Goal: Task Accomplishment & Management: Manage account settings

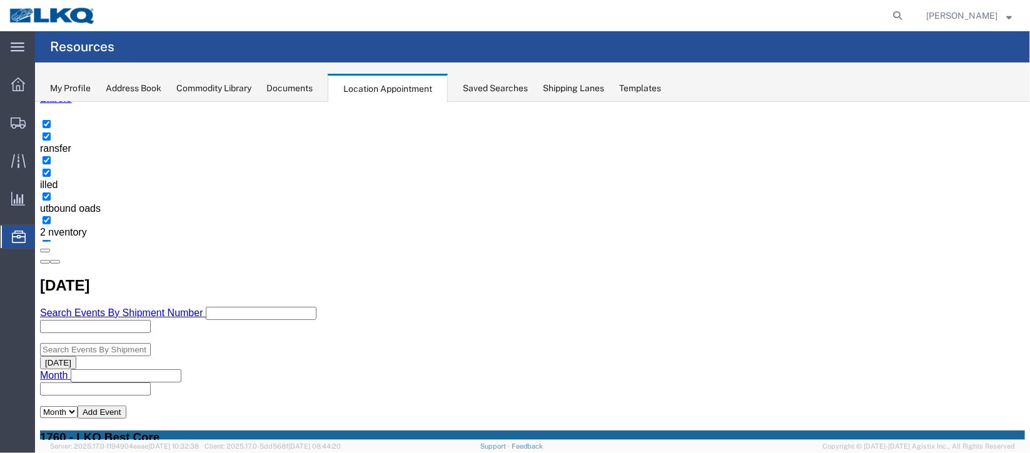
scroll to position [388, 0]
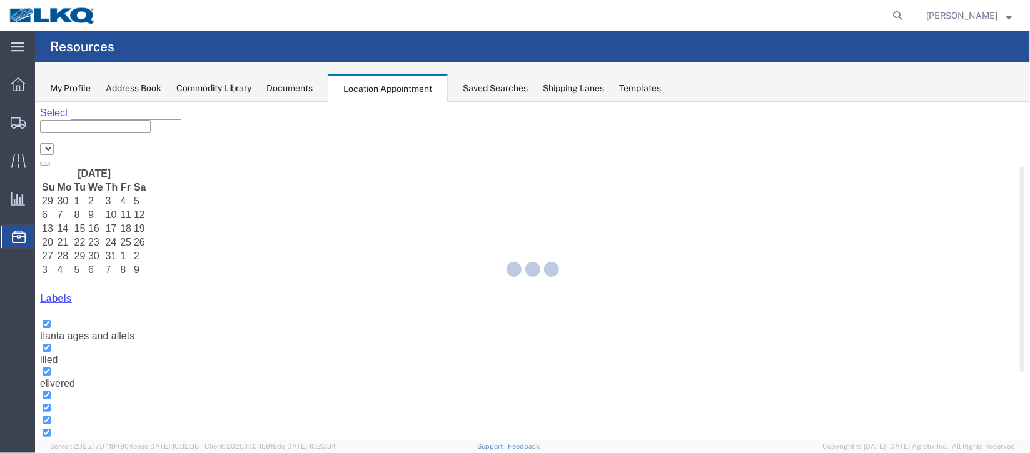
select select "27634"
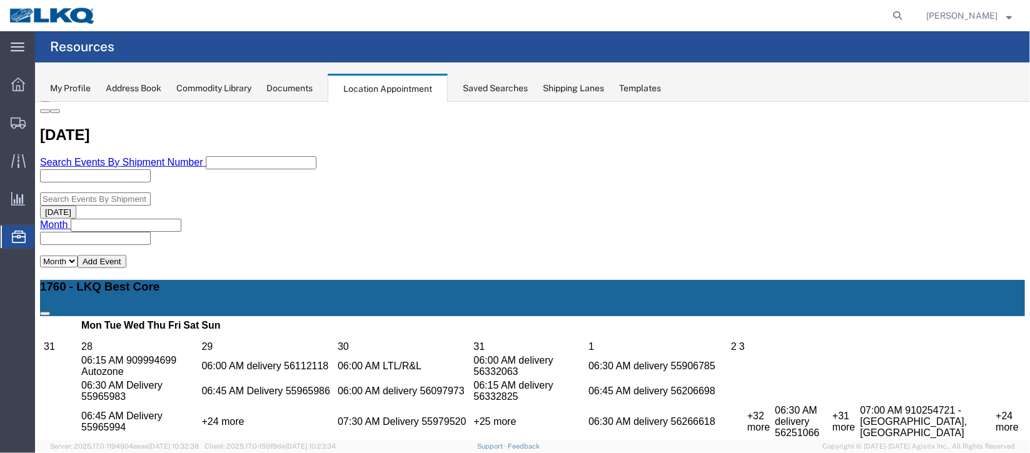
scroll to position [374, 0]
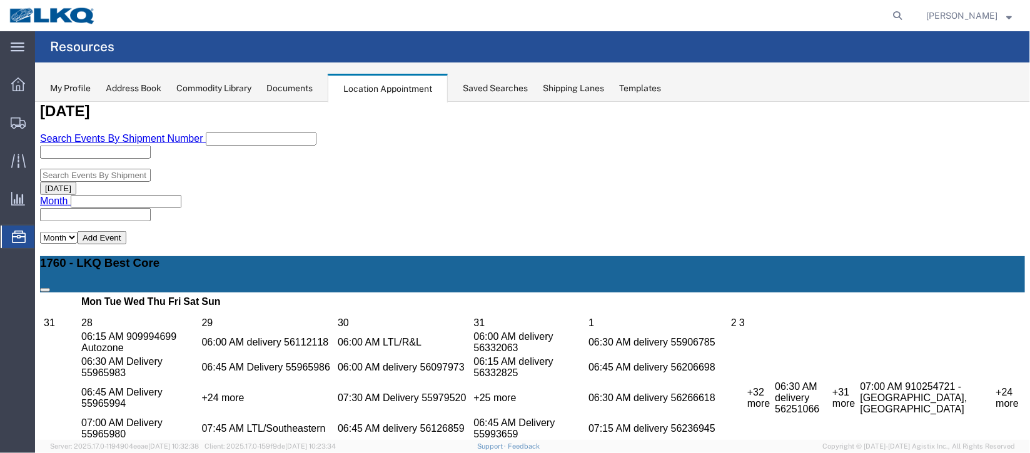
select select "1"
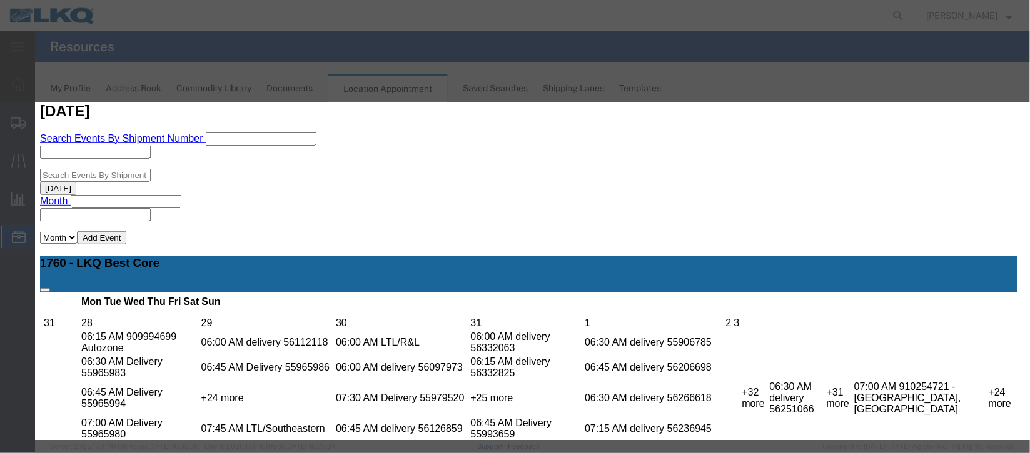
scroll to position [153, 0]
select select "40"
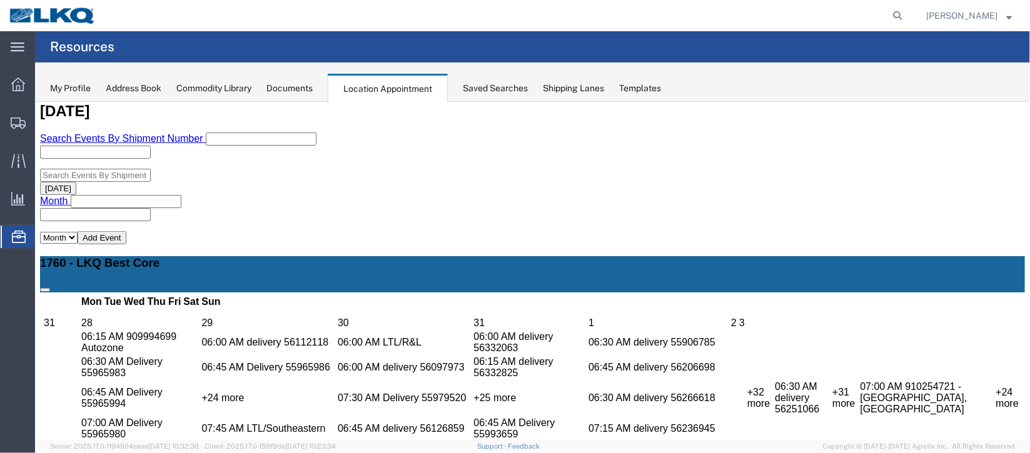
scroll to position [0, 0]
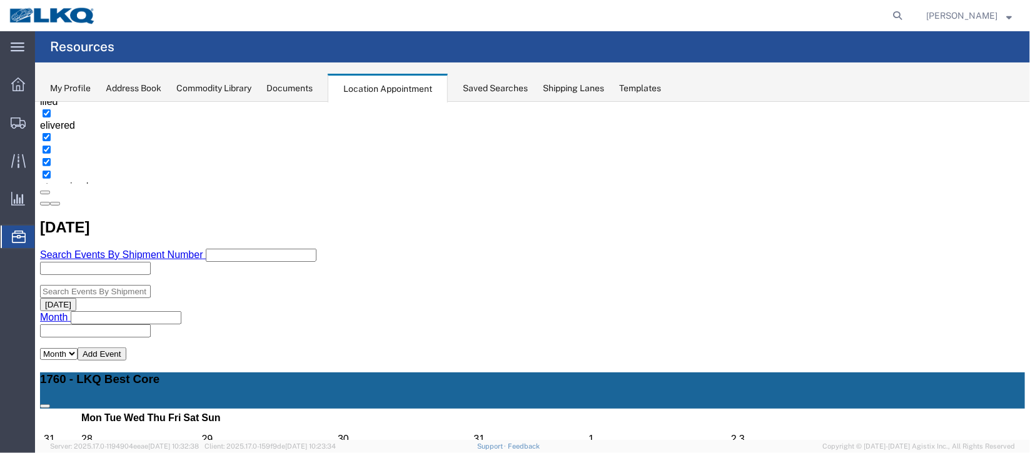
scroll to position [374, 0]
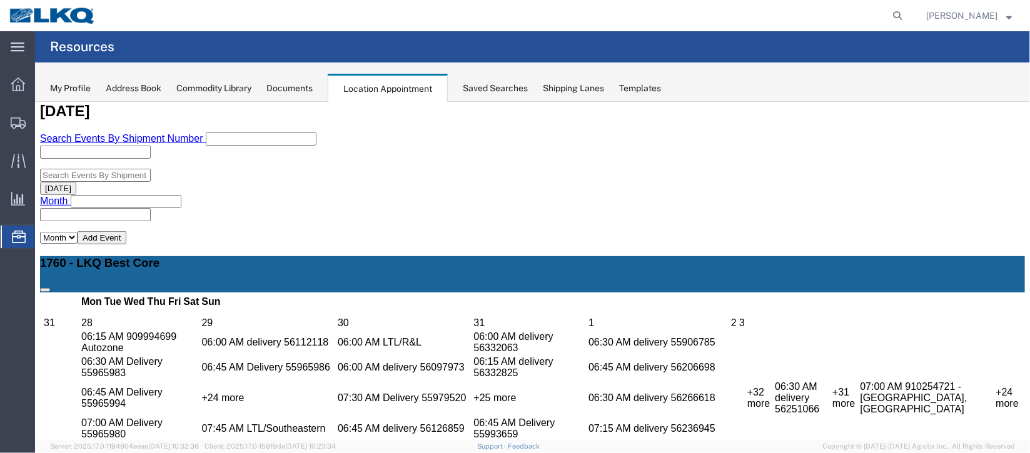
select select "1"
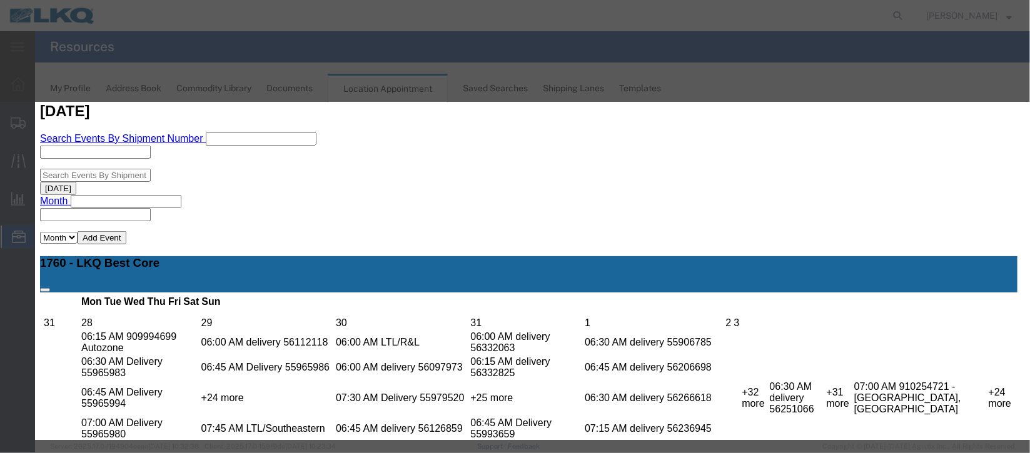
scroll to position [153, 0]
select select "40"
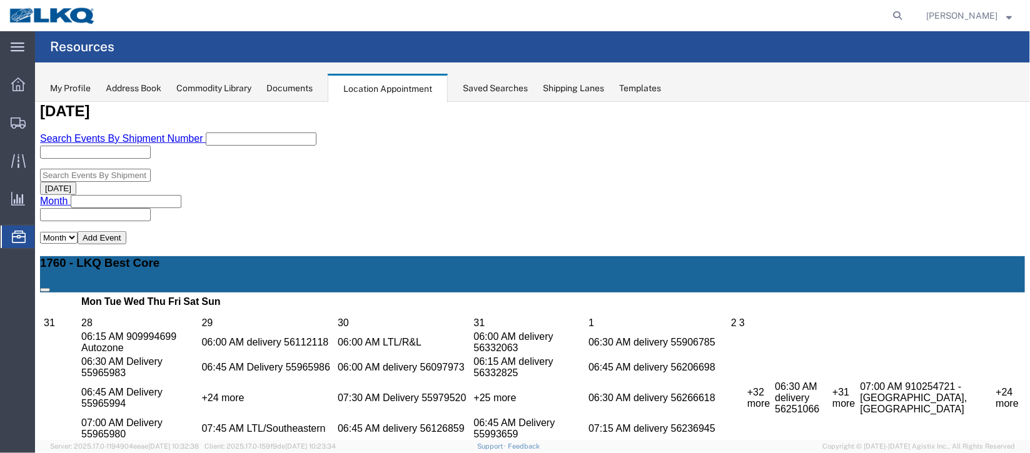
scroll to position [0, 0]
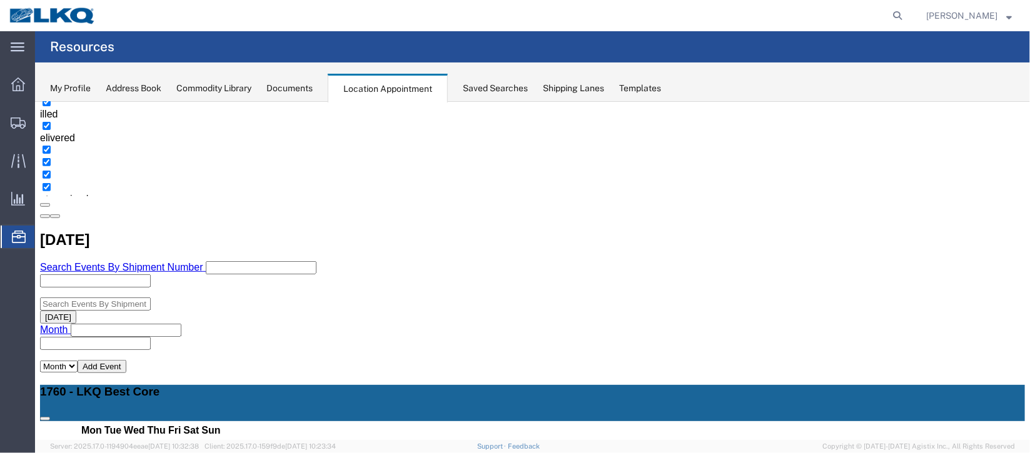
scroll to position [281, 0]
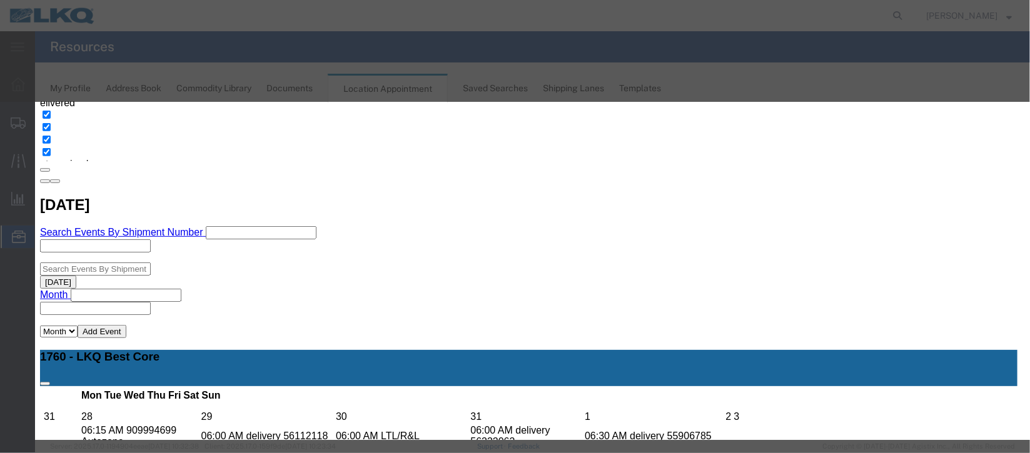
scroll to position [153, 0]
select select "160"
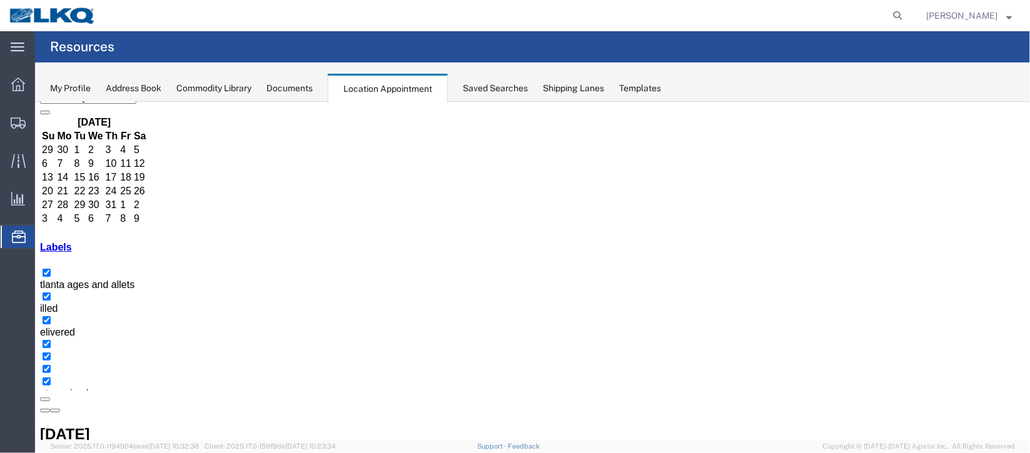
scroll to position [106, 0]
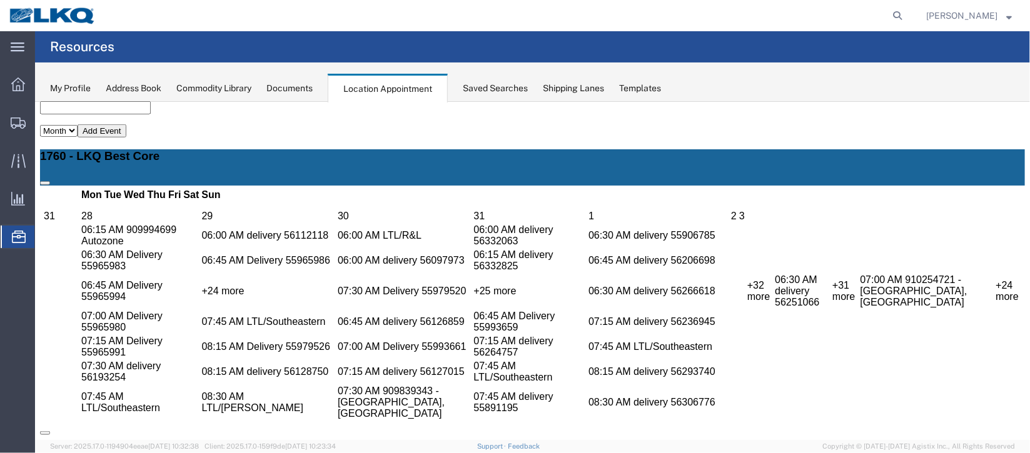
scroll to position [388, 0]
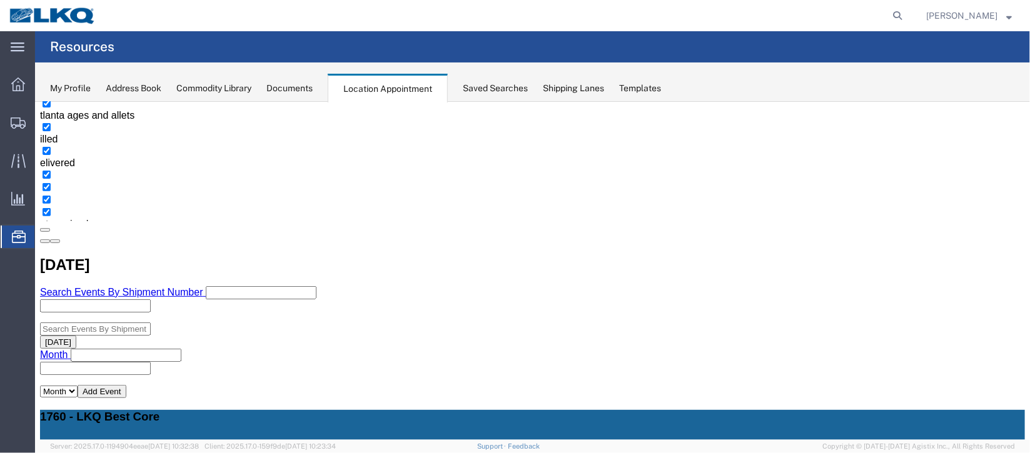
scroll to position [200, 0]
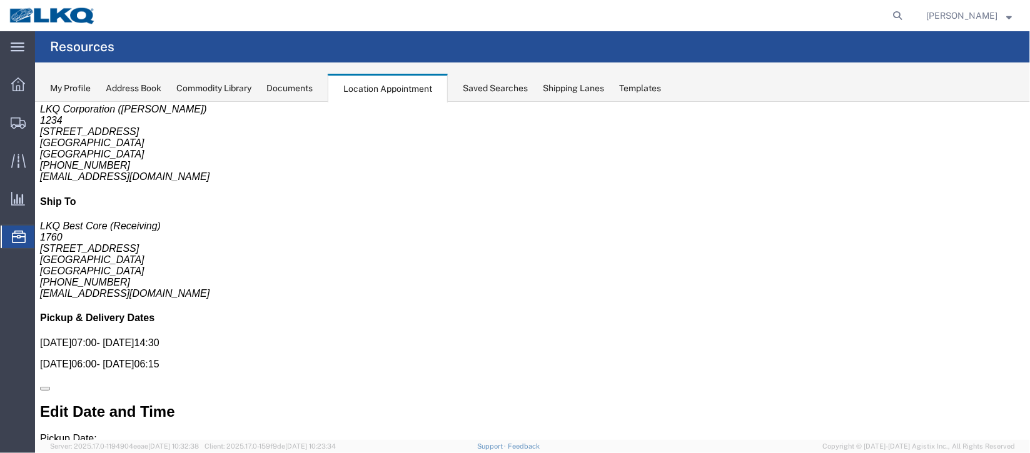
scroll to position [0, 0]
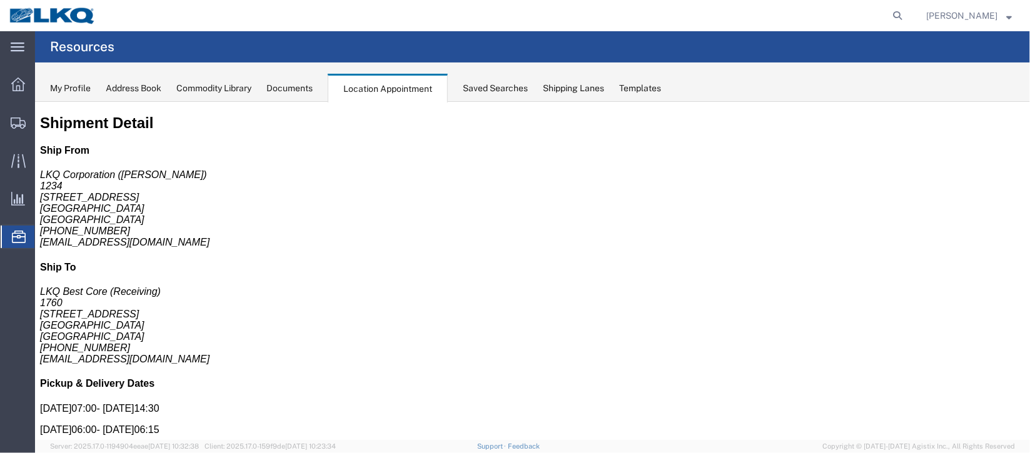
click at [0, 0] on span "Documents" at bounding box center [0, 0] width 0 height 0
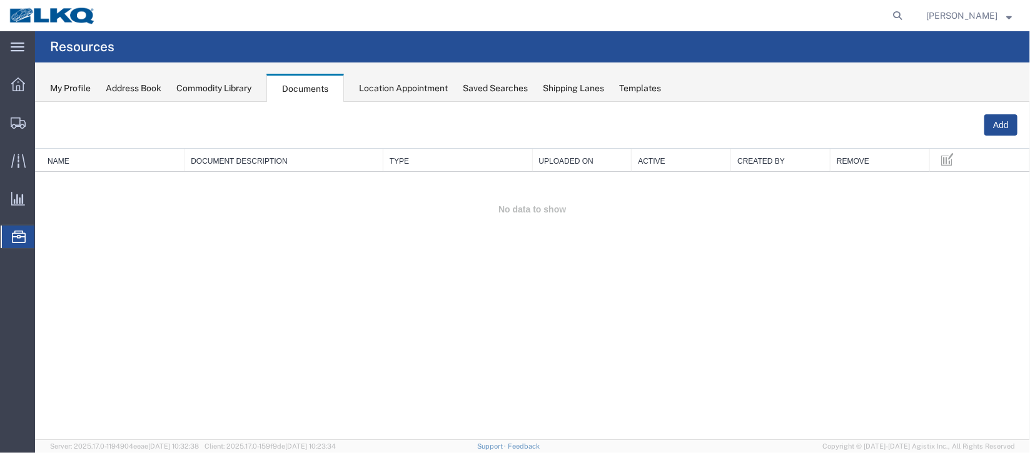
click at [0, 0] on span "Location Appointment" at bounding box center [0, 0] width 0 height 0
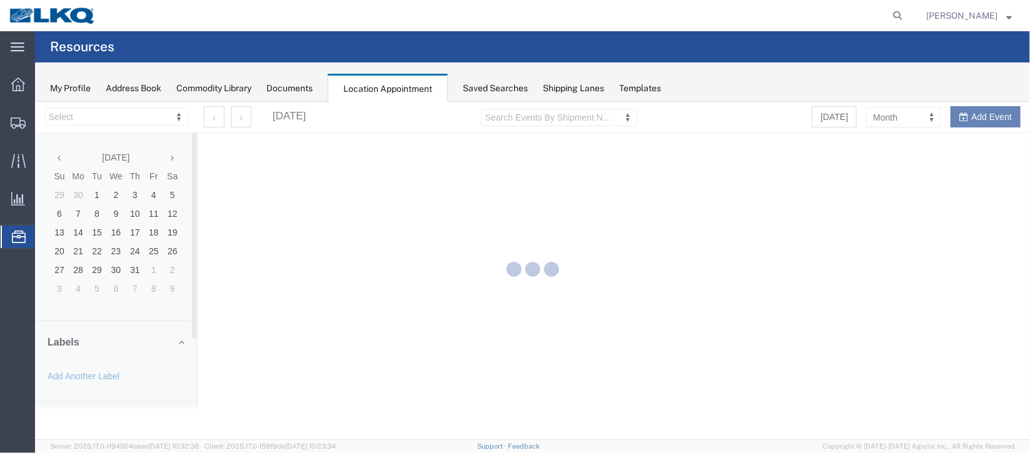
select select "27634"
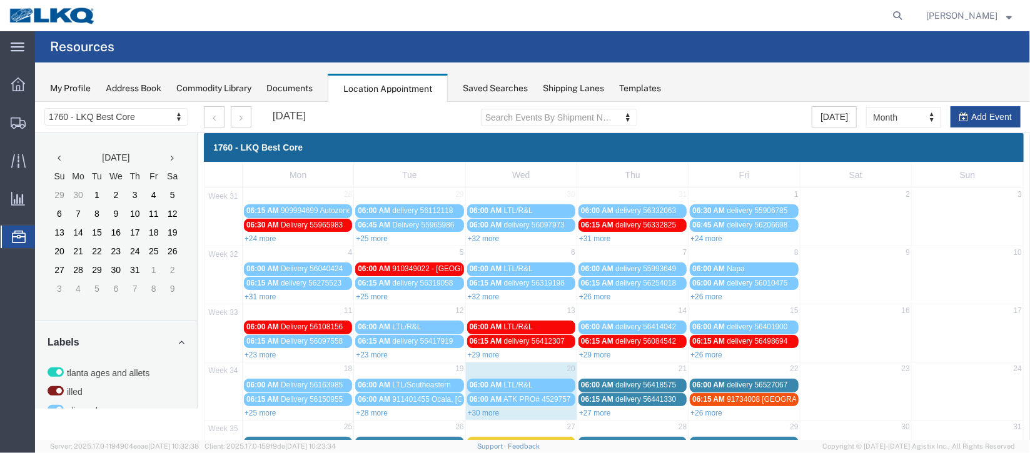
scroll to position [93, 0]
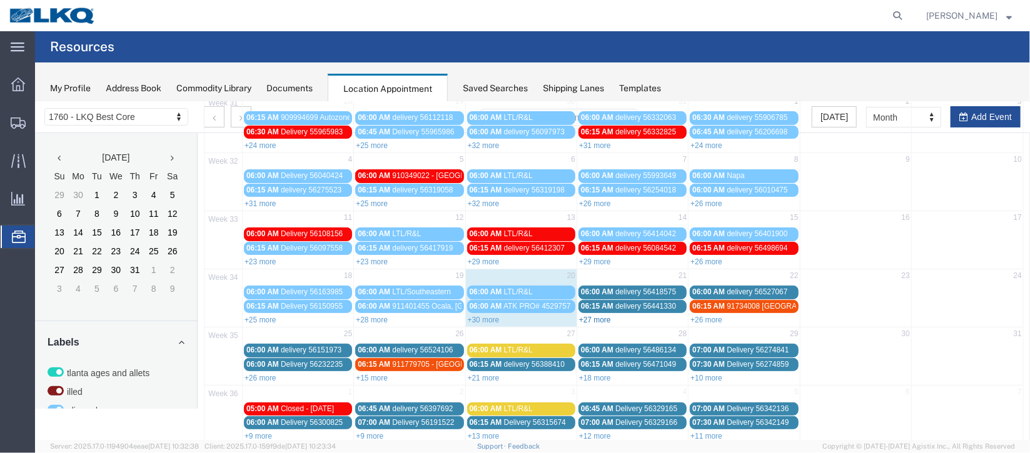
click at [594, 315] on link "+27 more" at bounding box center [594, 319] width 32 height 9
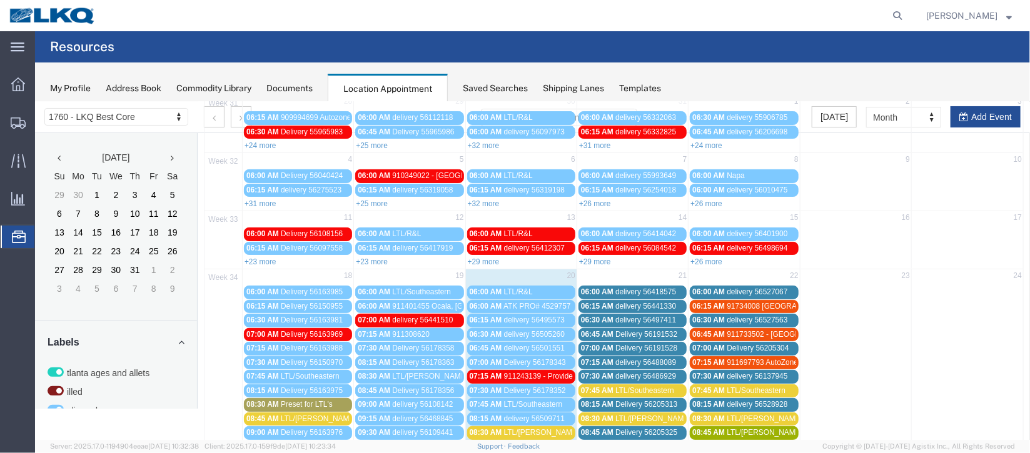
click at [626, 303] on span "delivery 56441330" at bounding box center [644, 305] width 61 height 9
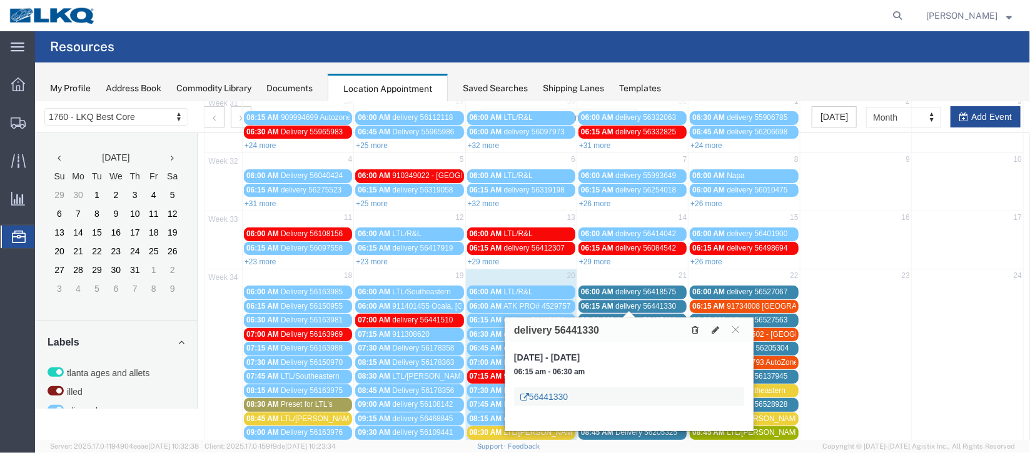
click at [553, 394] on link "56441330" at bounding box center [543, 396] width 48 height 13
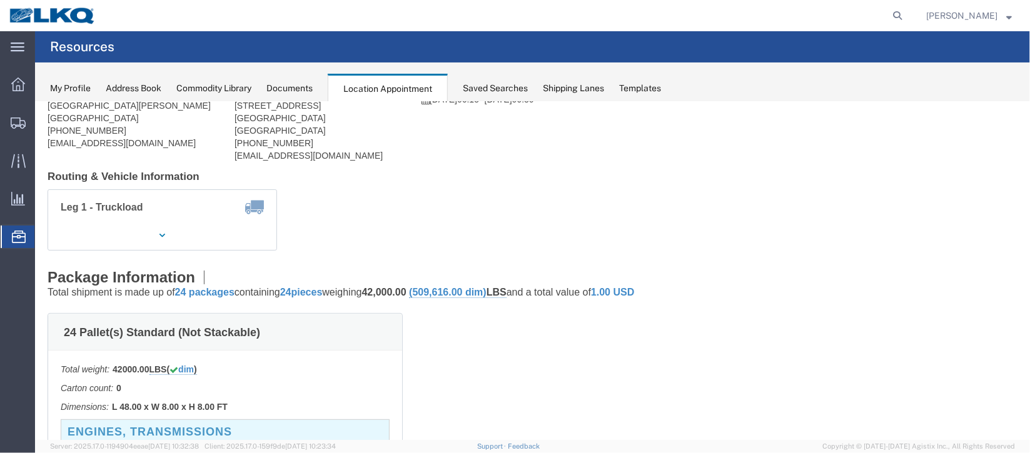
scroll to position [0, 0]
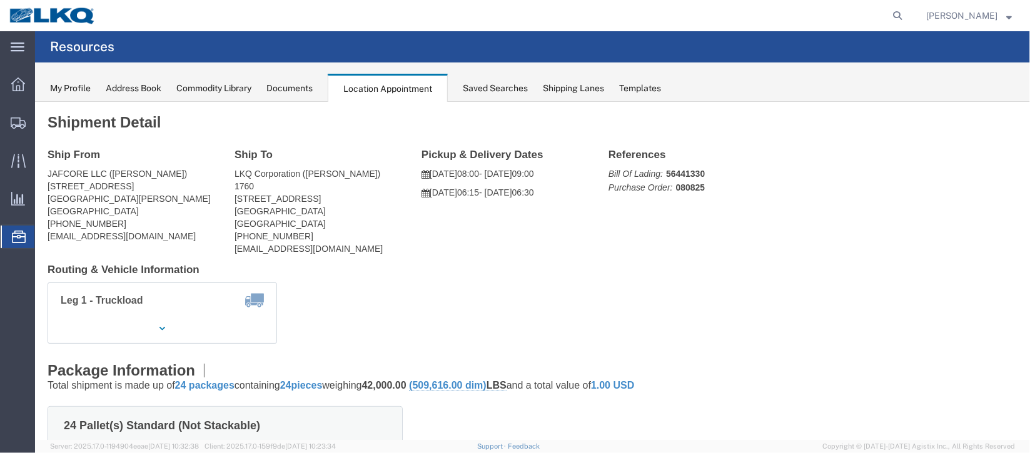
click at [0, 0] on span "Documents" at bounding box center [0, 0] width 0 height 0
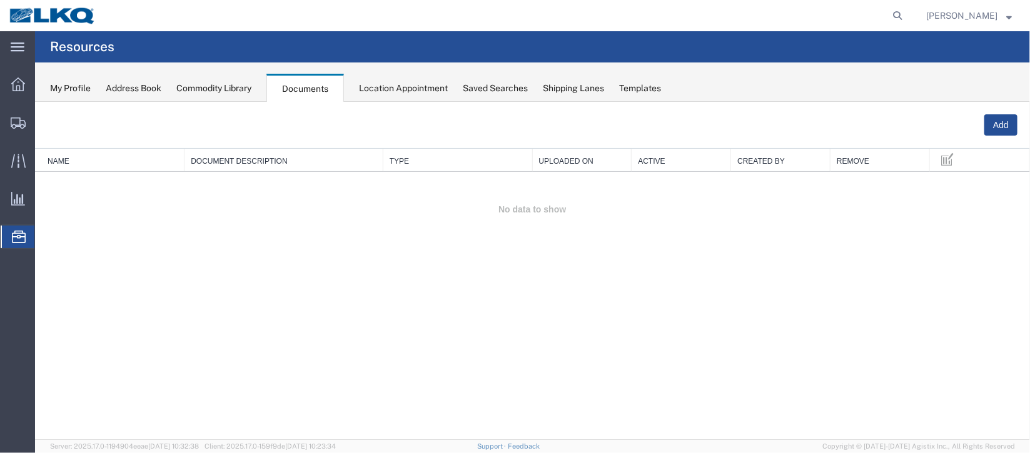
click at [0, 0] on span "Location Appointment" at bounding box center [0, 0] width 0 height 0
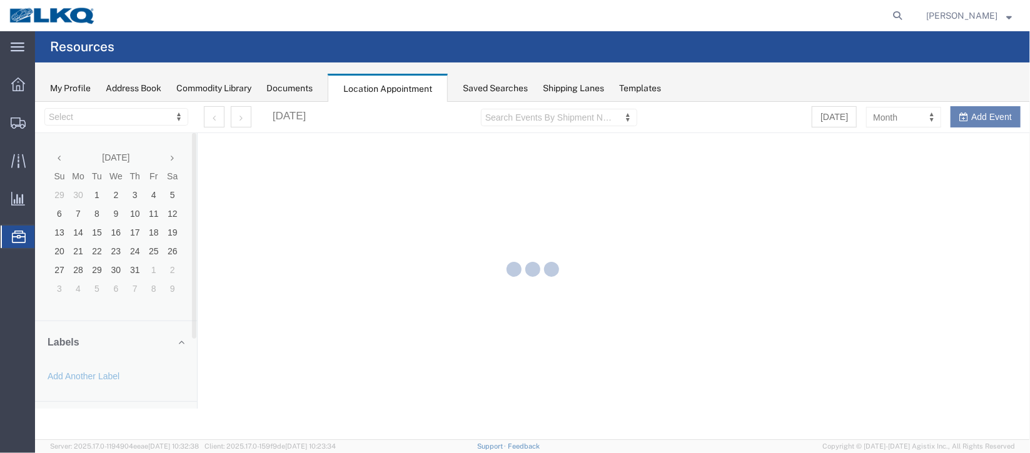
select select "27634"
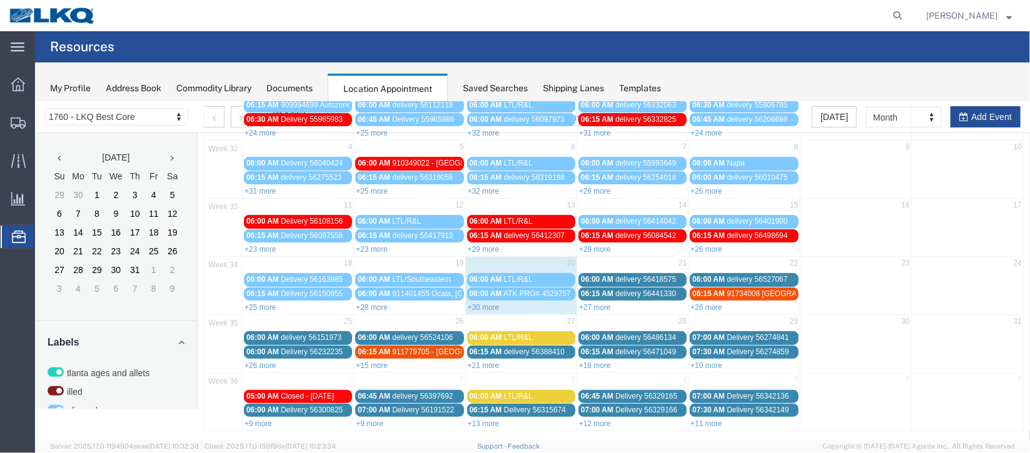
scroll to position [106, 0]
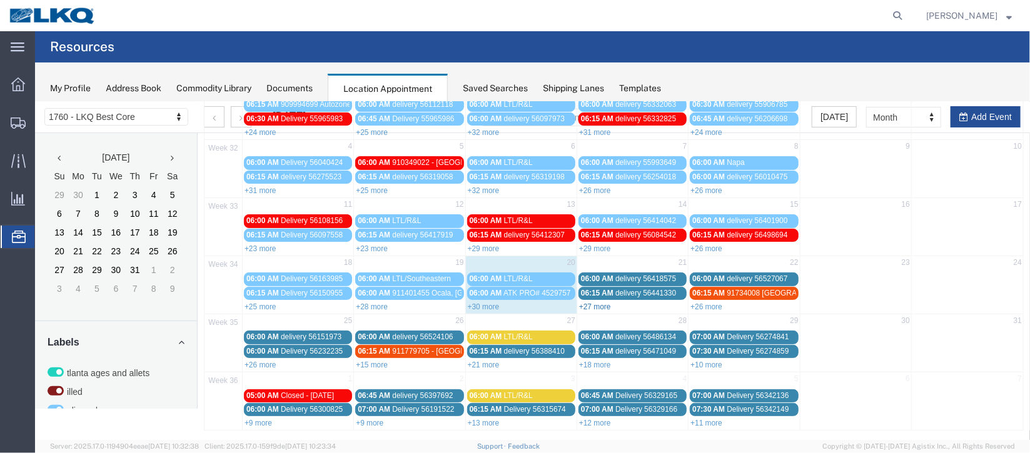
click at [594, 302] on link "+27 more" at bounding box center [594, 306] width 32 height 9
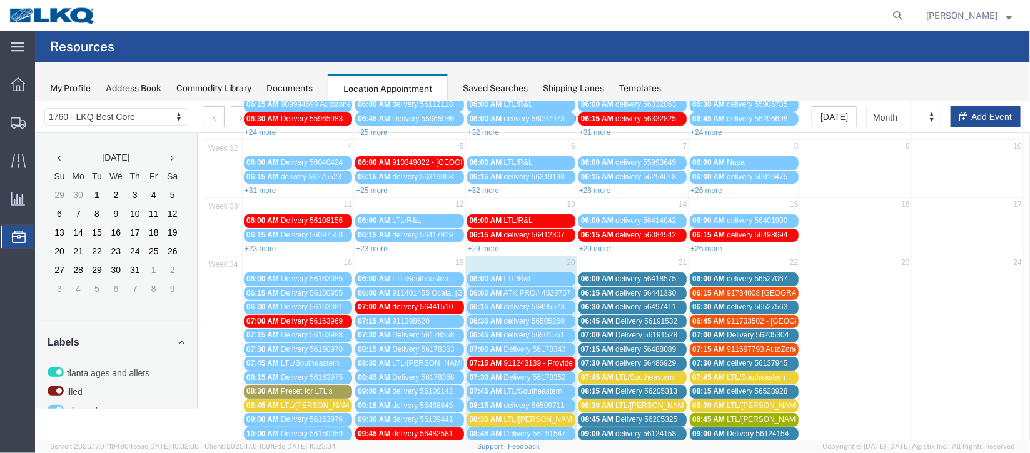
click at [594, 302] on span "06:30 AM" at bounding box center [596, 306] width 33 height 9
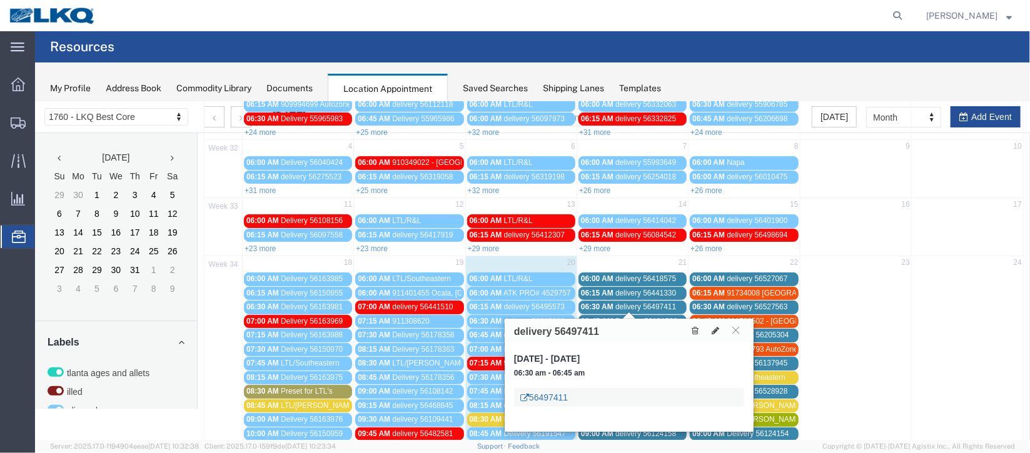
click at [544, 394] on link "56497411" at bounding box center [543, 397] width 48 height 13
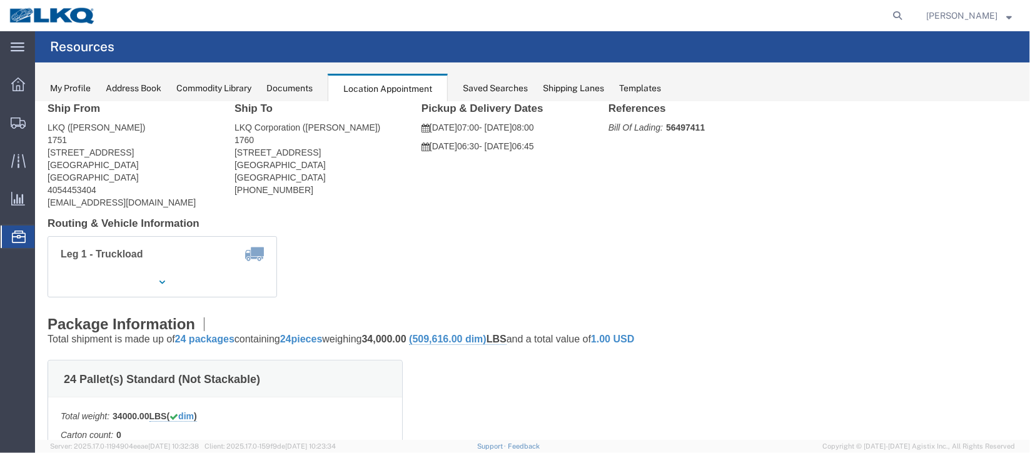
scroll to position [0, 0]
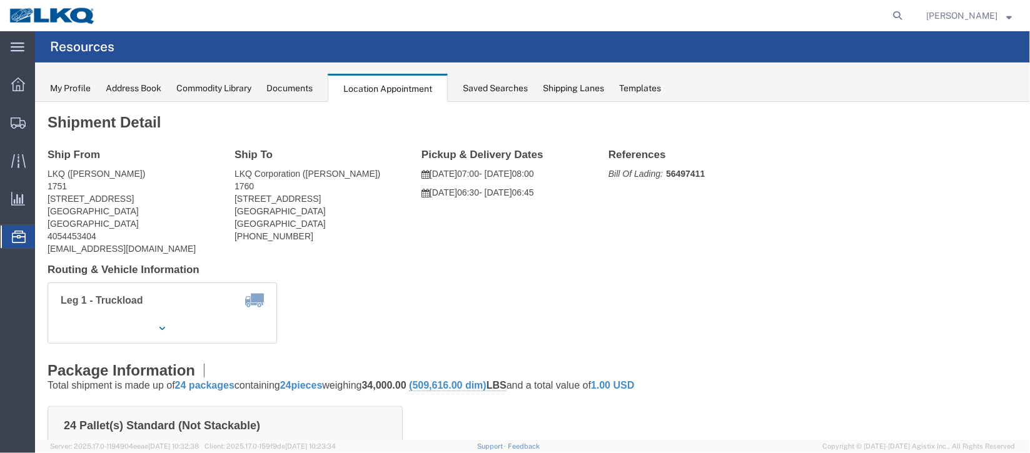
click at [0, 0] on span "Documents" at bounding box center [0, 0] width 0 height 0
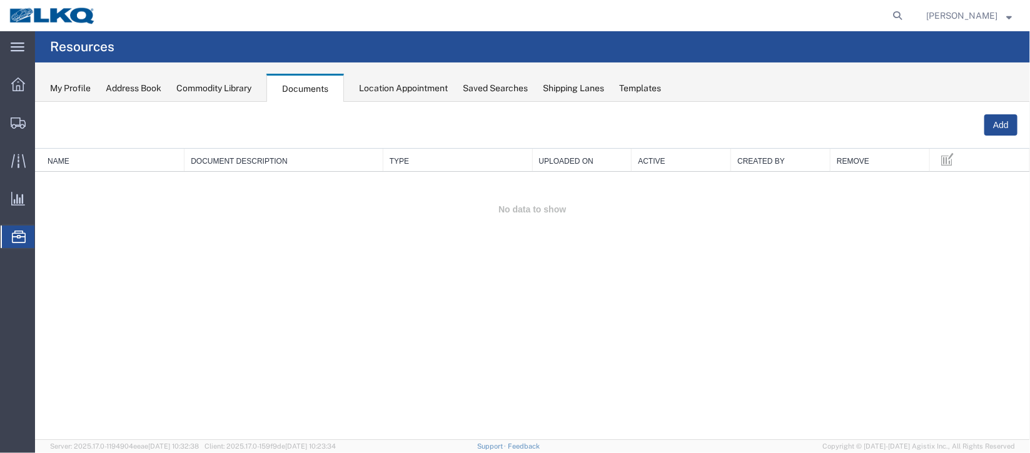
click at [0, 0] on span "Location Appointment" at bounding box center [0, 0] width 0 height 0
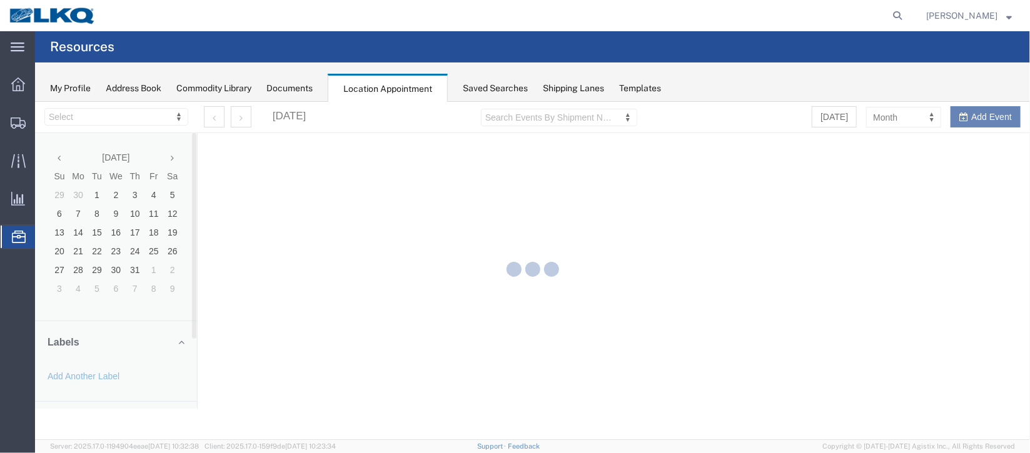
select select "27634"
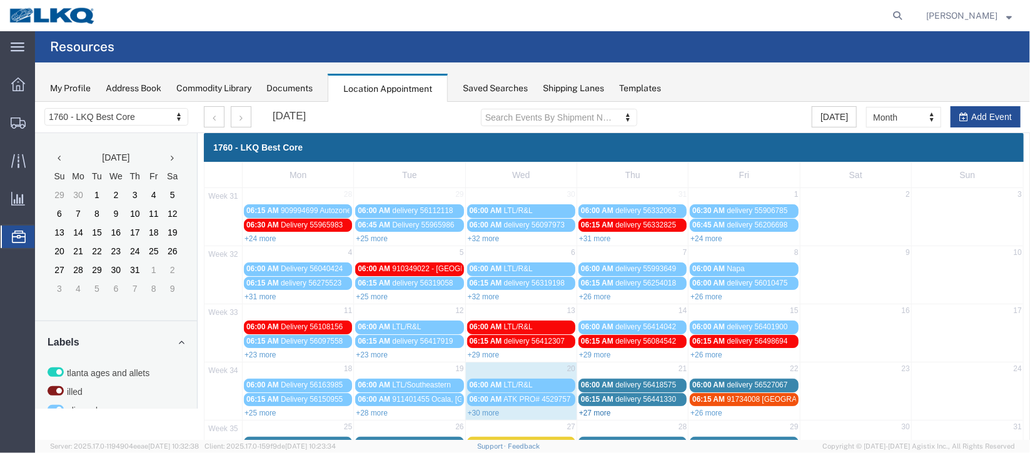
click at [599, 409] on link "+27 more" at bounding box center [594, 412] width 32 height 9
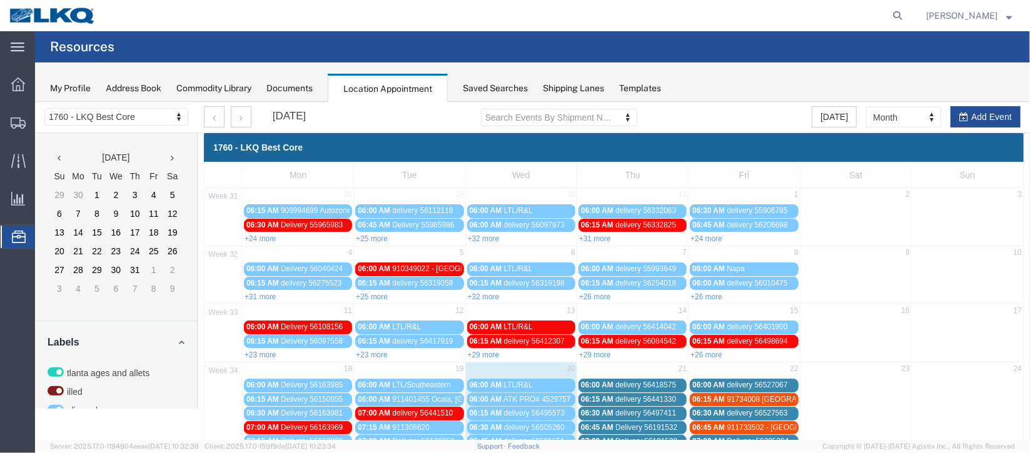
scroll to position [93, 0]
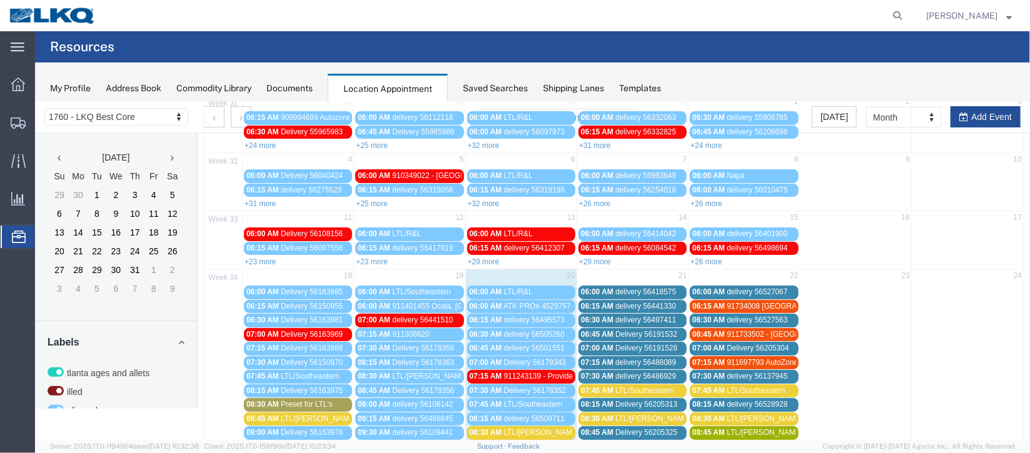
click at [606, 343] on span "07:00 AM" at bounding box center [596, 347] width 33 height 9
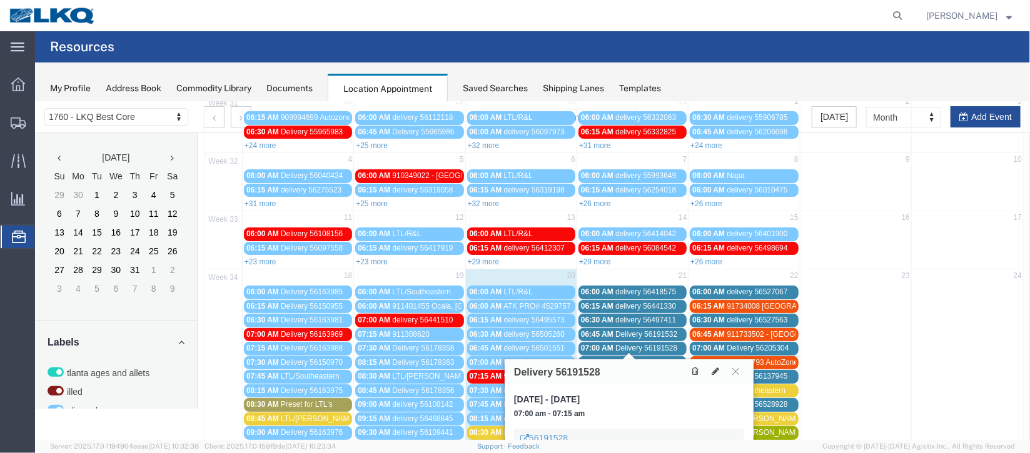
scroll to position [281, 0]
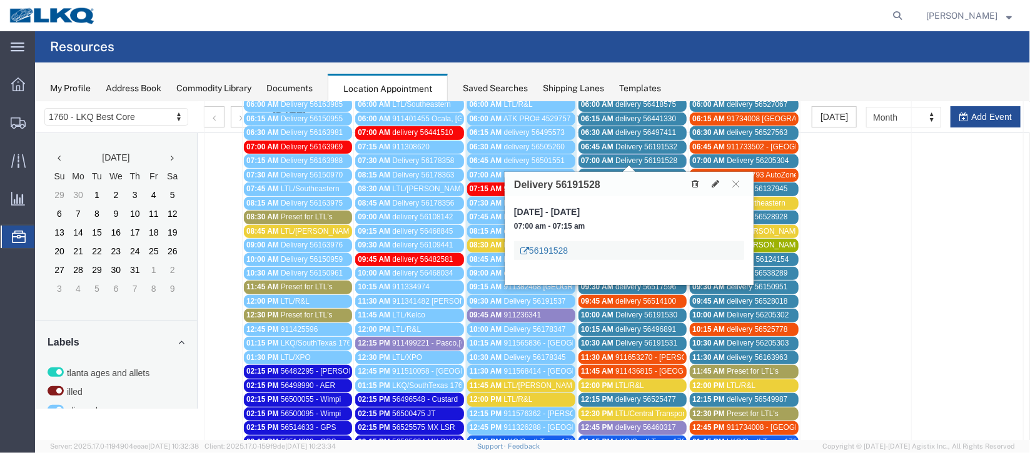
click at [554, 245] on link "56191528" at bounding box center [543, 250] width 48 height 13
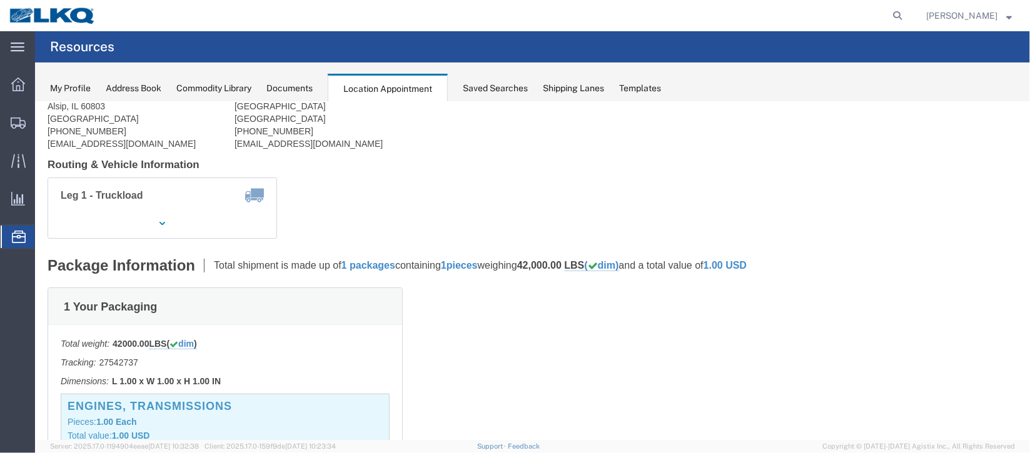
scroll to position [0, 0]
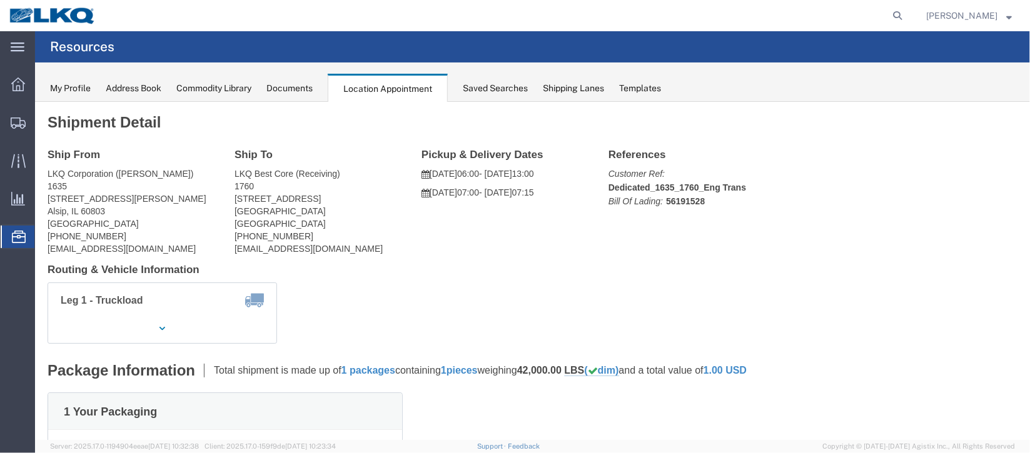
click at [0, 0] on span "Documents" at bounding box center [0, 0] width 0 height 0
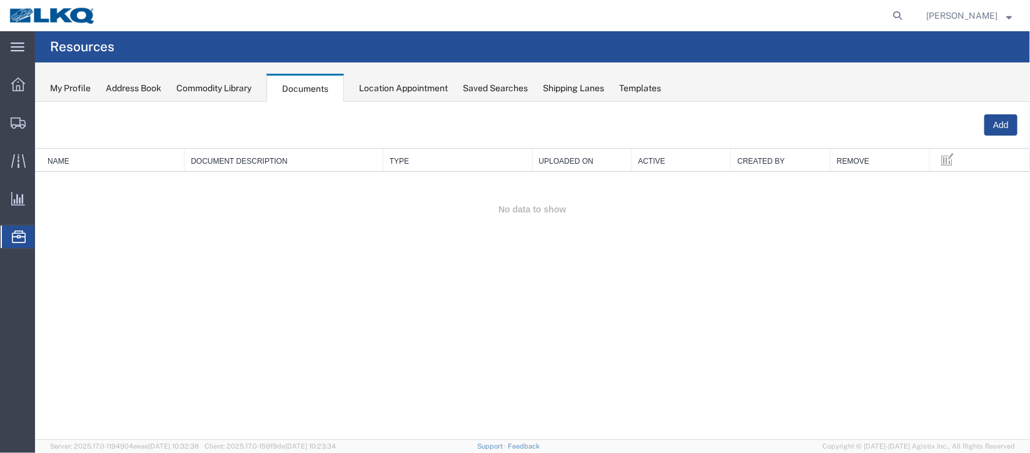
click at [0, 0] on span "Location Appointment" at bounding box center [0, 0] width 0 height 0
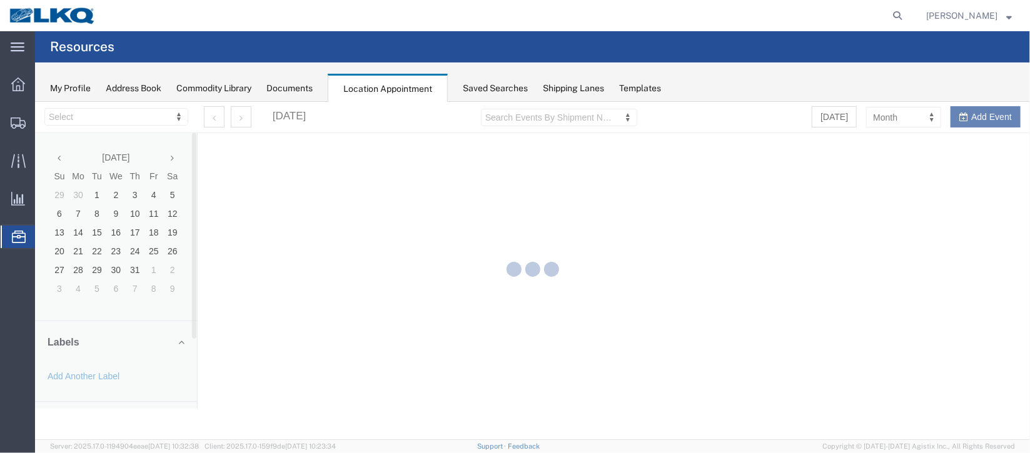
select select "27634"
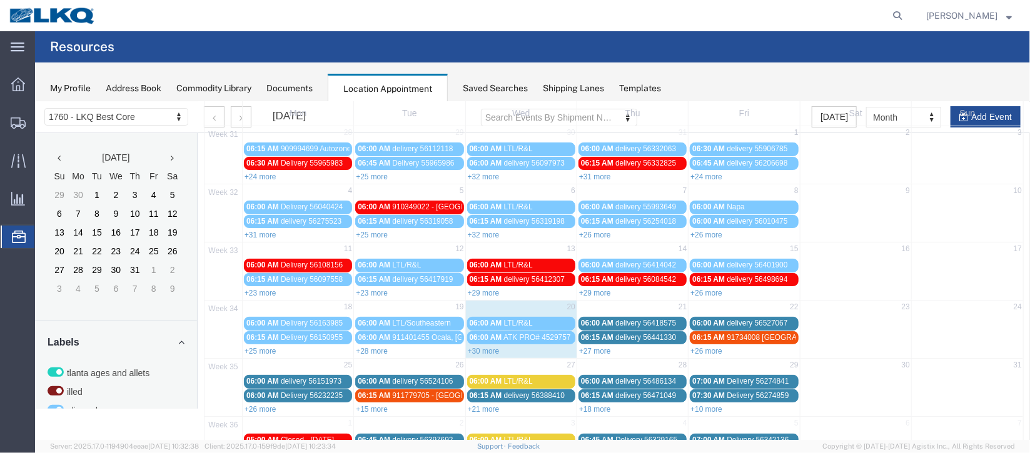
scroll to position [106, 0]
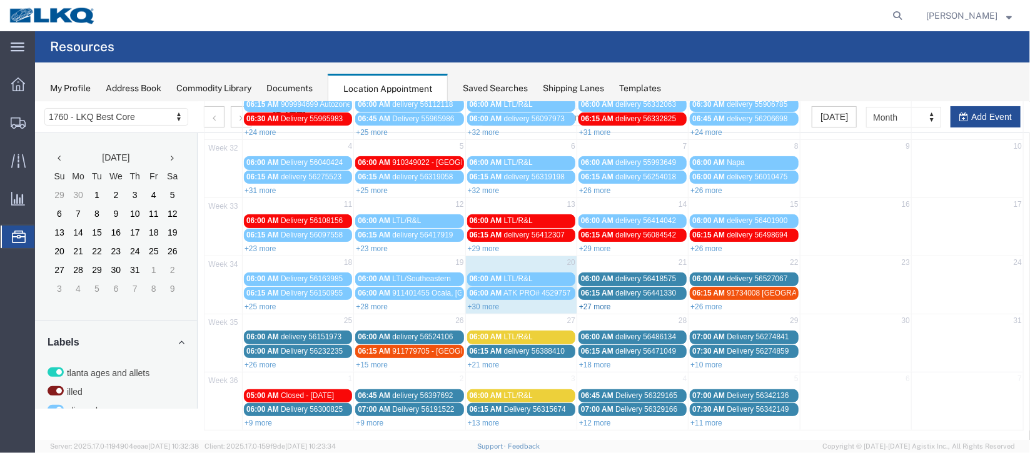
click at [595, 304] on link "+27 more" at bounding box center [594, 306] width 32 height 9
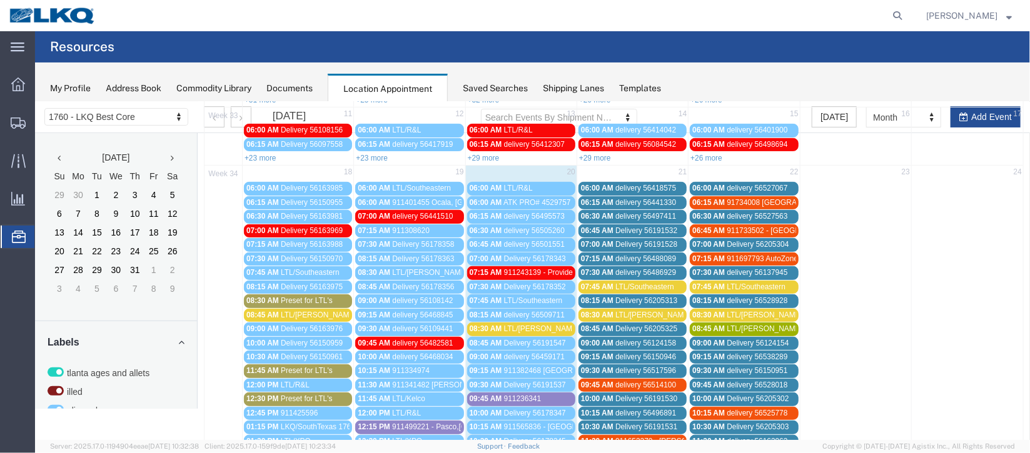
scroll to position [294, 0]
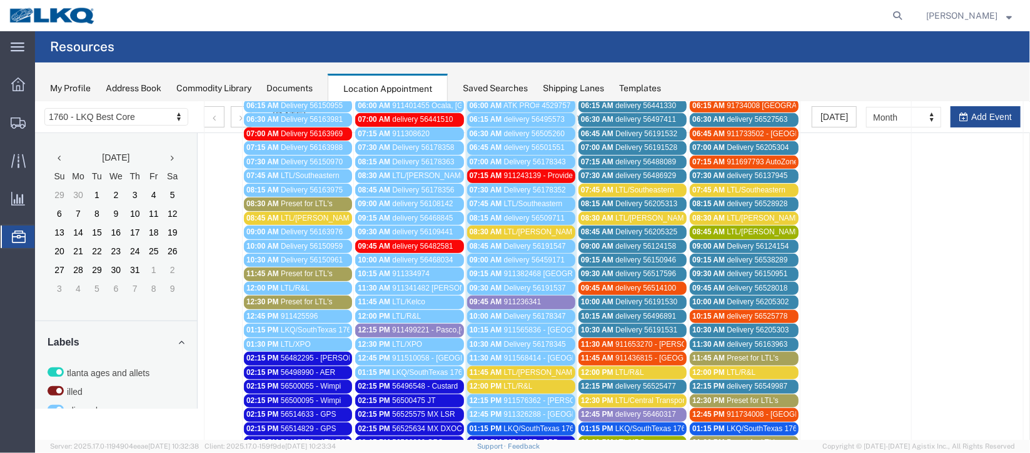
click at [622, 174] on span "delivery 56486929" at bounding box center [644, 175] width 61 height 9
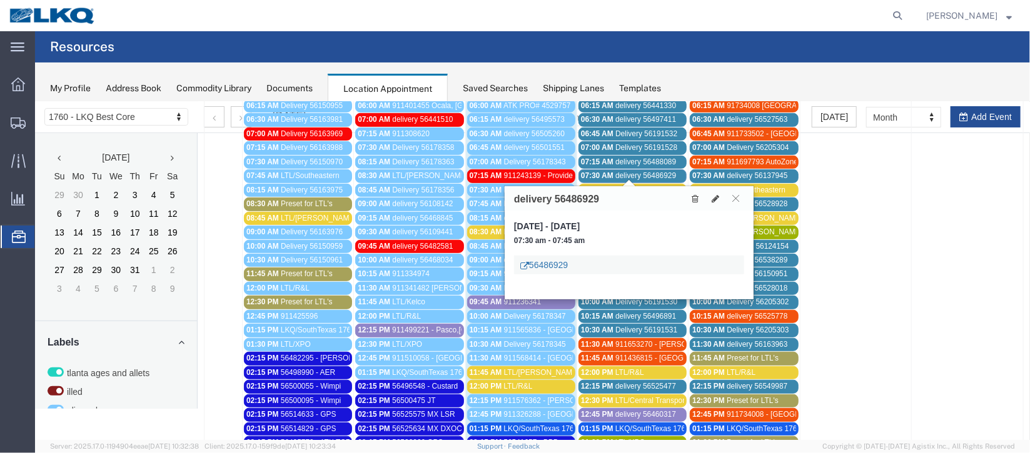
click at [551, 259] on link "56486929" at bounding box center [543, 264] width 48 height 13
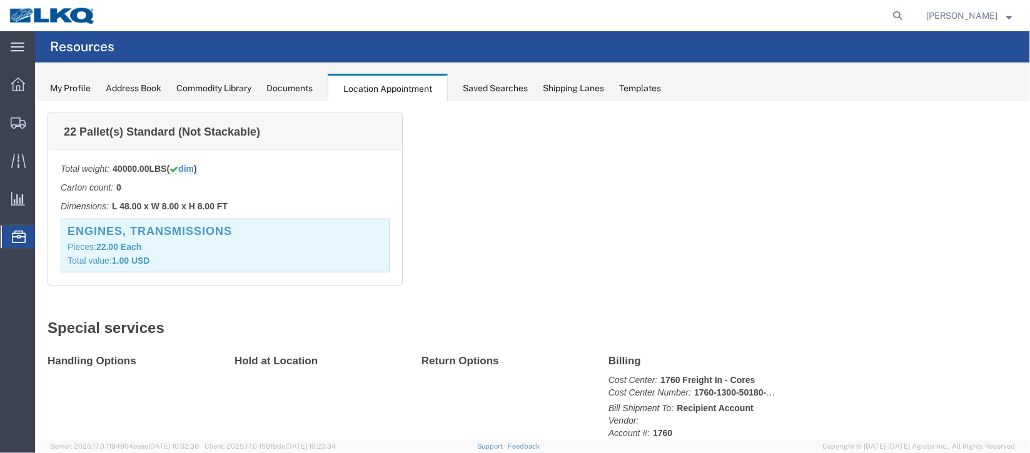
scroll to position [13, 0]
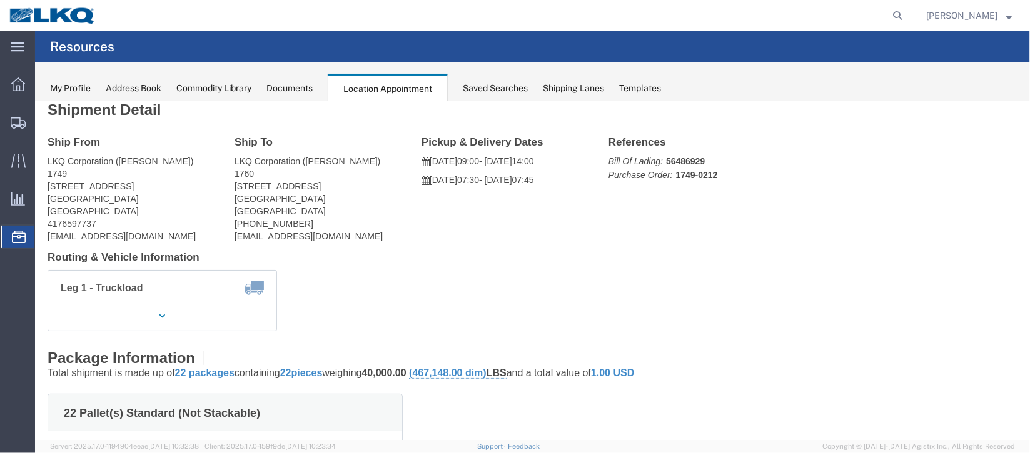
click at [0, 0] on span "Documents" at bounding box center [0, 0] width 0 height 0
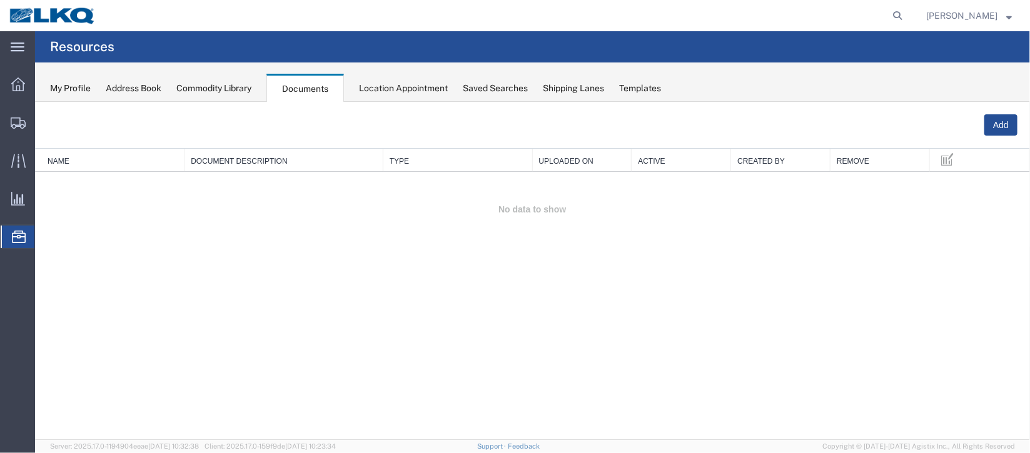
click at [0, 0] on span "Location Appointment" at bounding box center [0, 0] width 0 height 0
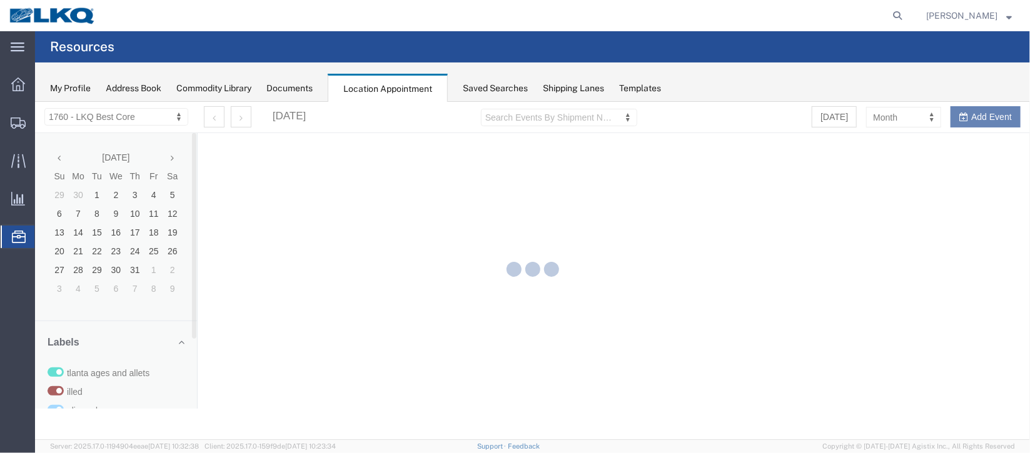
select select "27634"
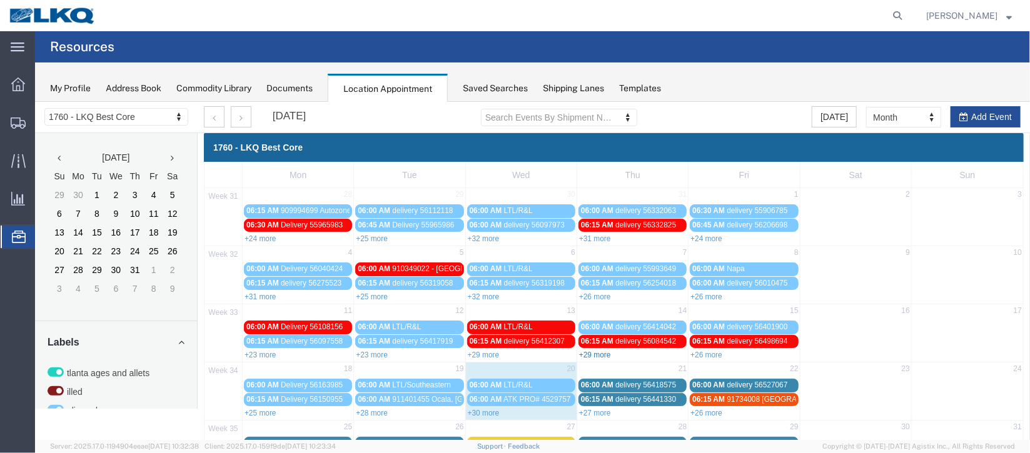
click at [594, 350] on link "+29 more" at bounding box center [594, 354] width 32 height 9
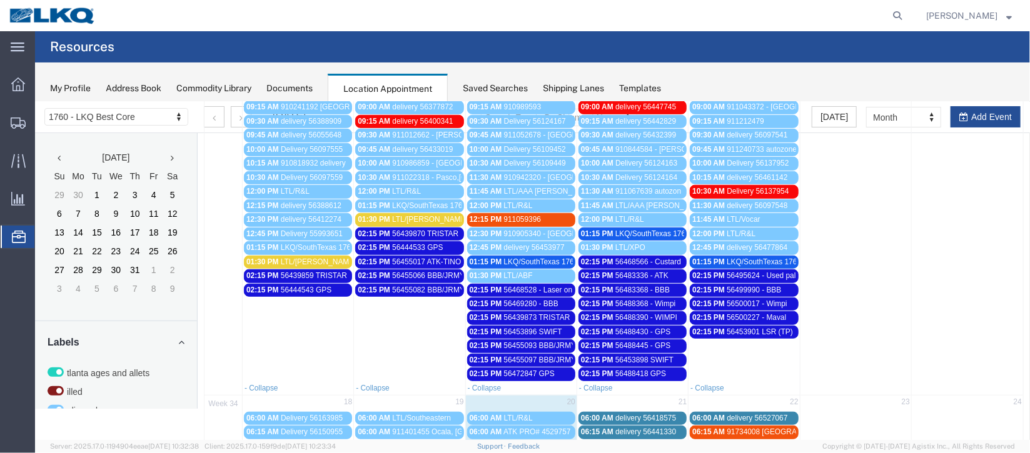
scroll to position [508, 0]
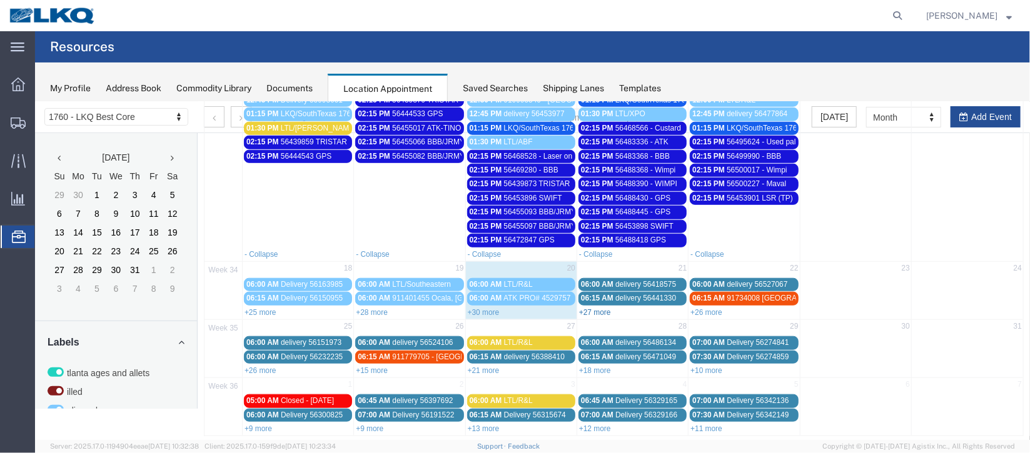
click at [600, 308] on link "+27 more" at bounding box center [594, 312] width 32 height 9
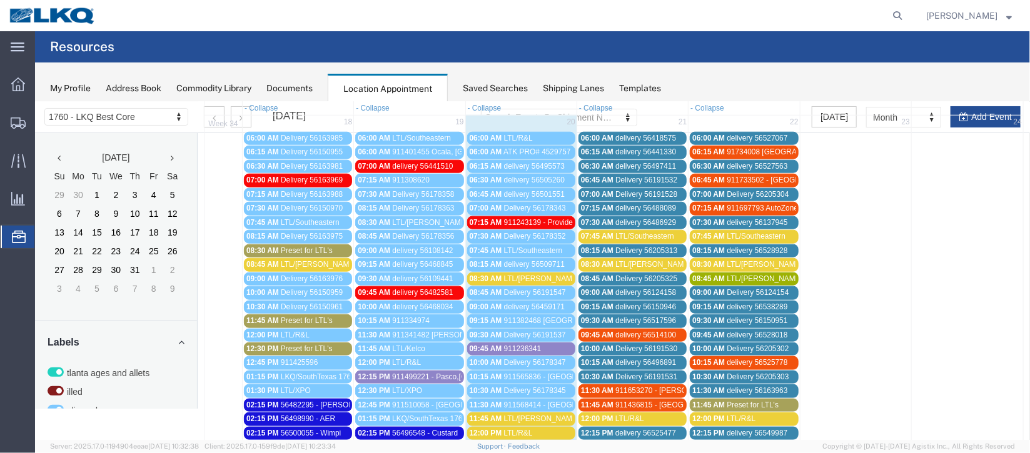
scroll to position [696, 0]
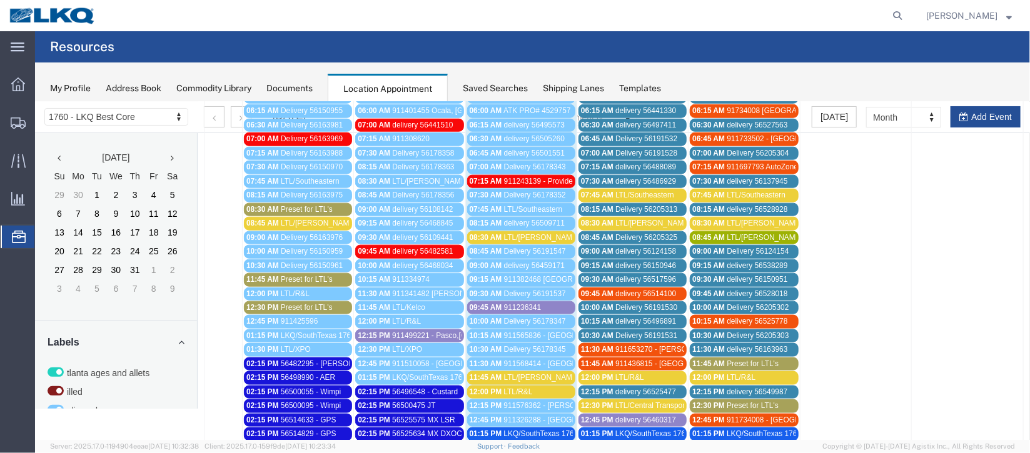
click at [631, 204] on span "Delivery 56205313" at bounding box center [645, 208] width 62 height 9
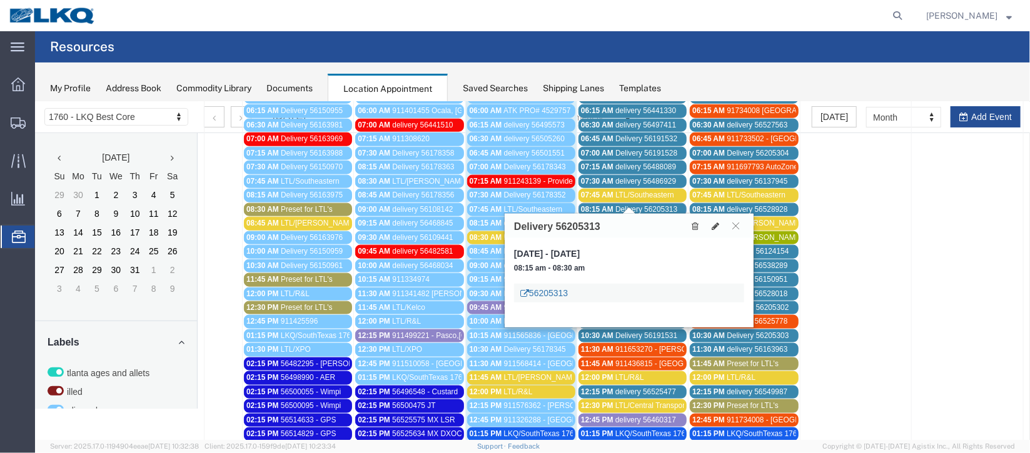
click at [546, 288] on link "56205313" at bounding box center [543, 292] width 48 height 13
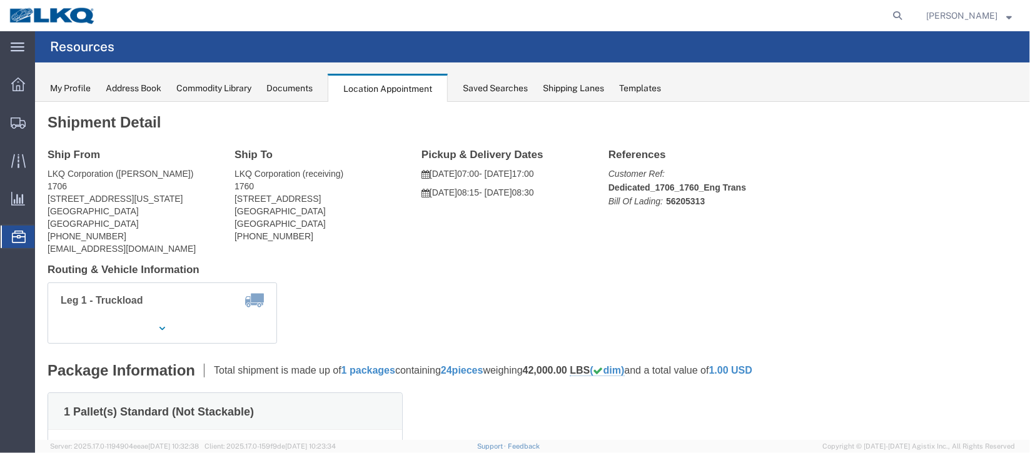
scroll to position [0, 0]
click at [0, 0] on span "Documents" at bounding box center [0, 0] width 0 height 0
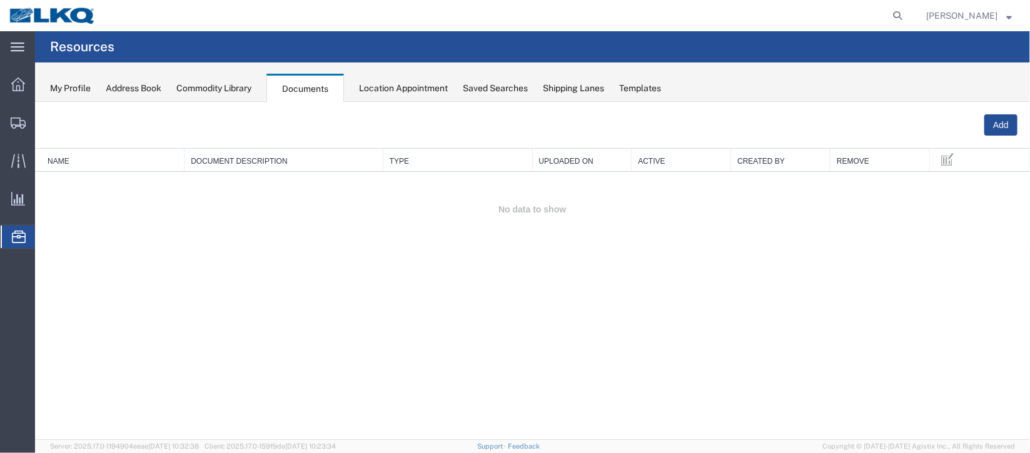
click at [0, 0] on span "Location Appointment" at bounding box center [0, 0] width 0 height 0
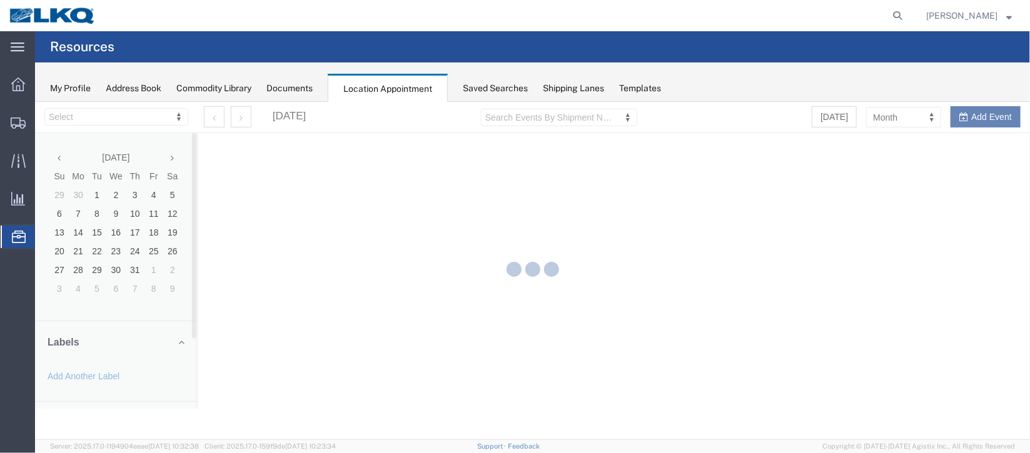
select select "27634"
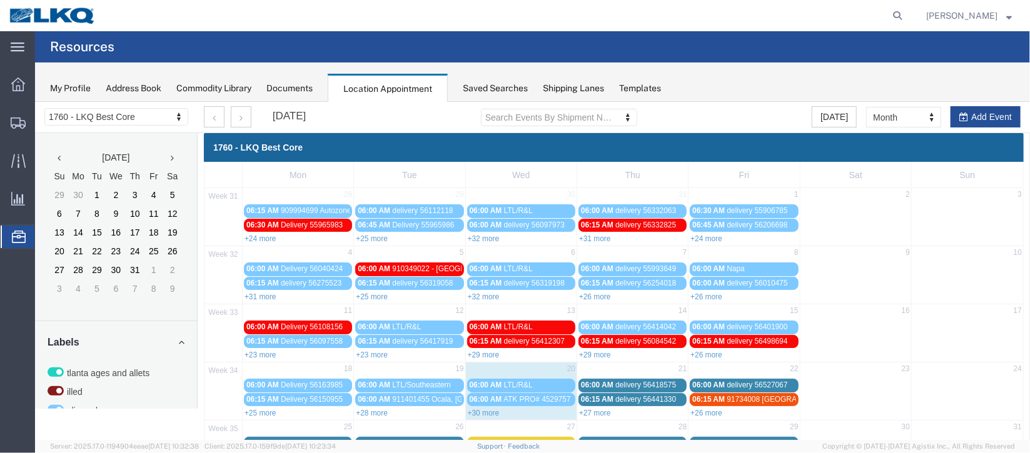
click at [0, 0] on span "Documents" at bounding box center [0, 0] width 0 height 0
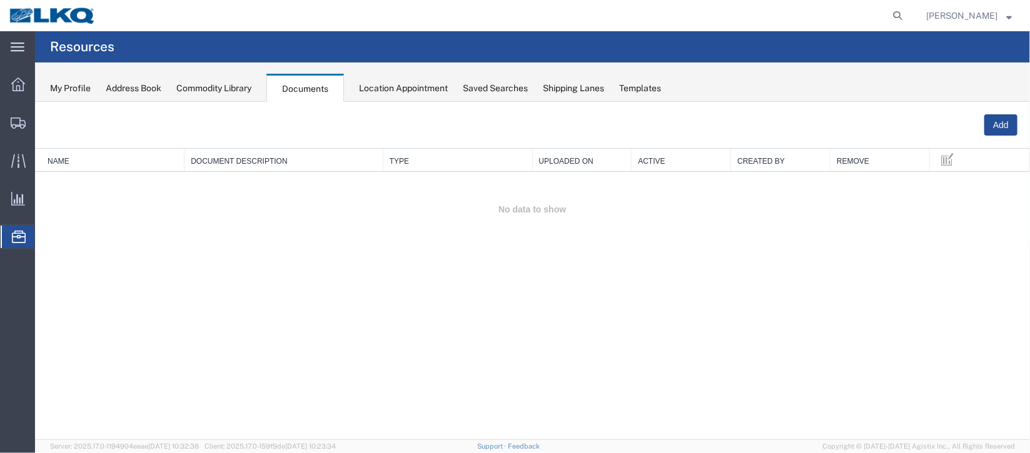
click at [0, 0] on span "Location Appointment" at bounding box center [0, 0] width 0 height 0
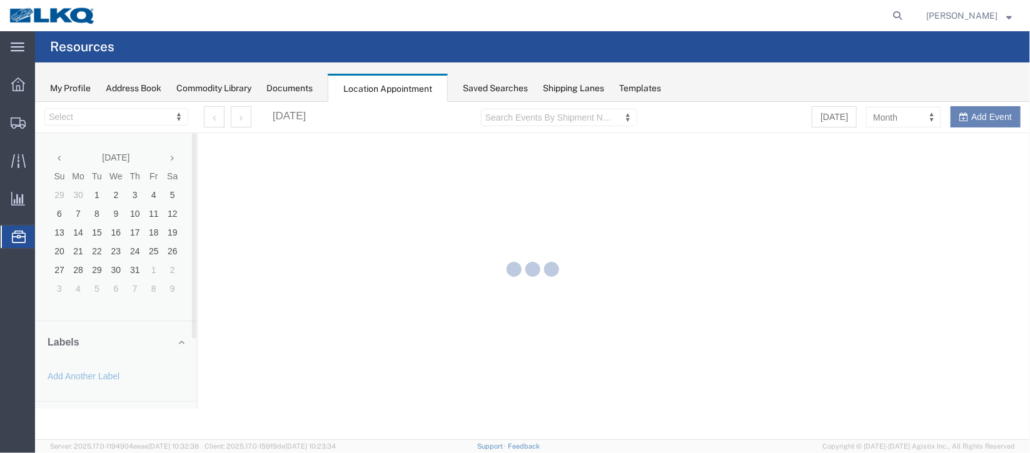
select select "27634"
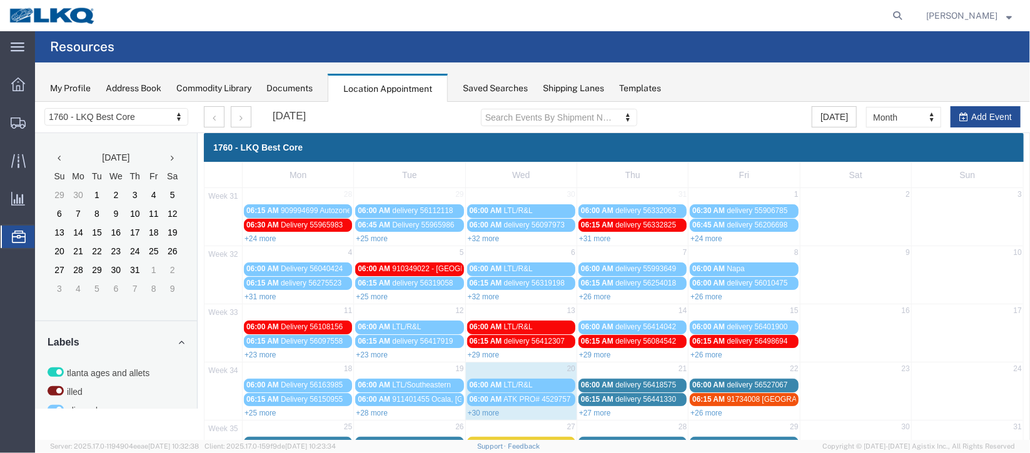
click at [596, 351] on link "+29 more" at bounding box center [594, 354] width 32 height 9
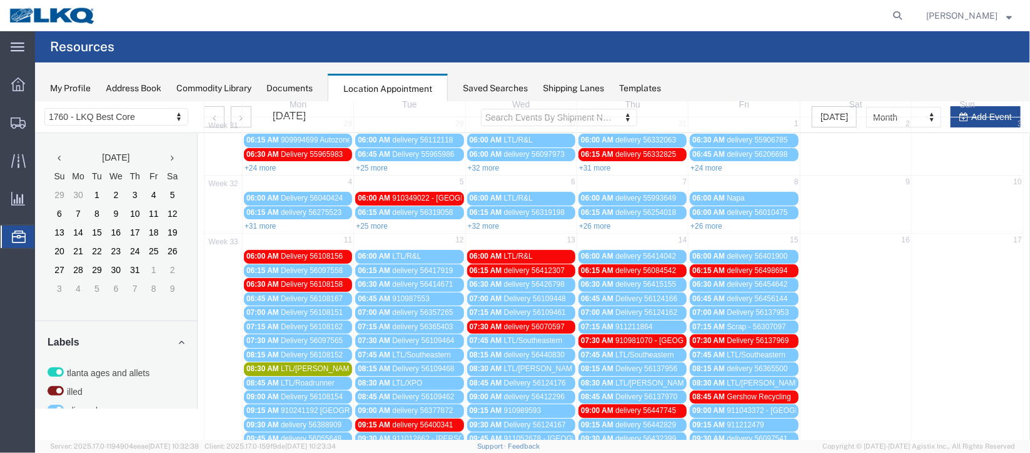
scroll to position [93, 0]
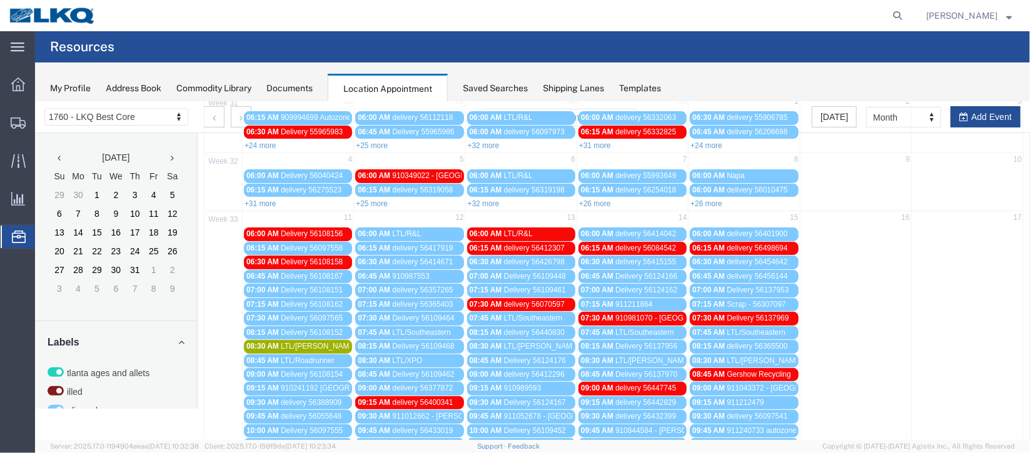
click at [0, 0] on span "Documents" at bounding box center [0, 0] width 0 height 0
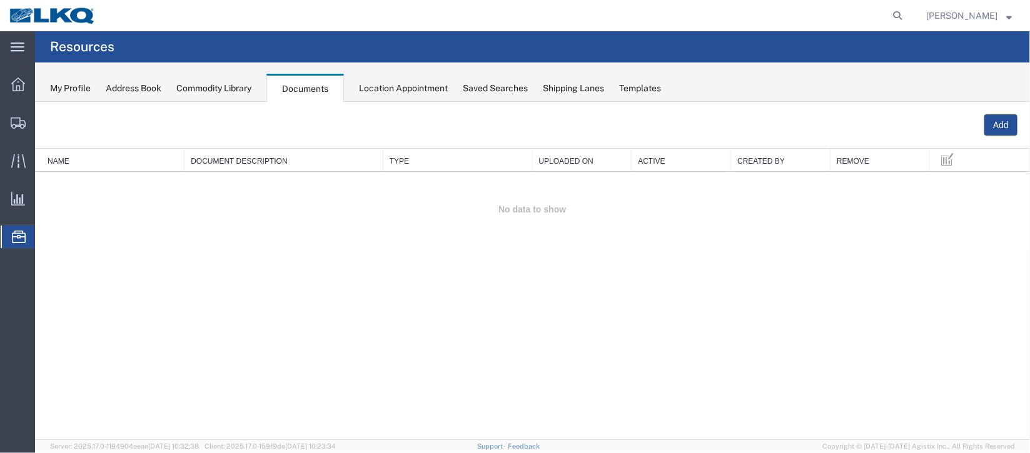
click at [0, 0] on span "Location Appointment" at bounding box center [0, 0] width 0 height 0
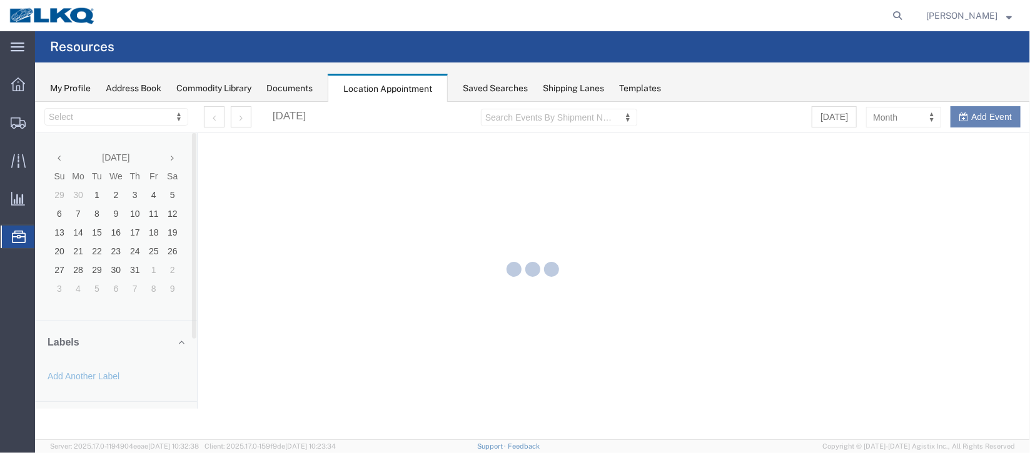
select select "27634"
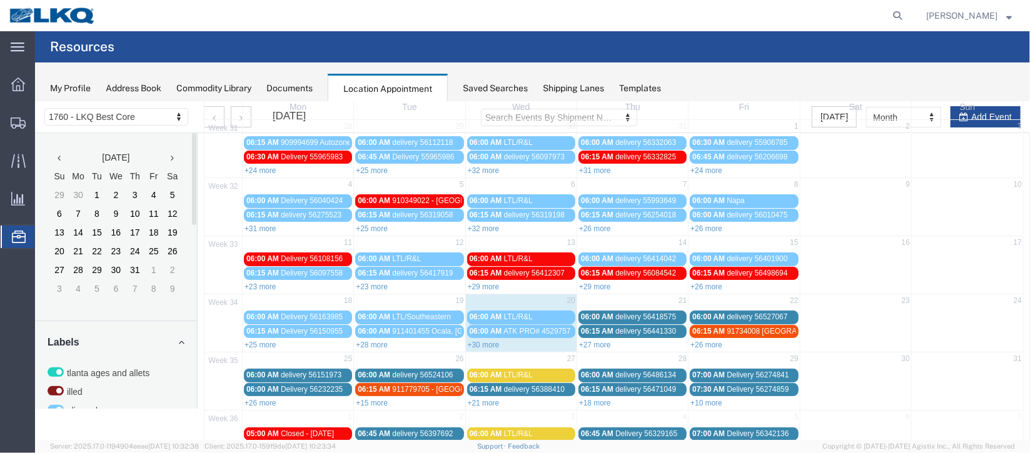
scroll to position [93, 0]
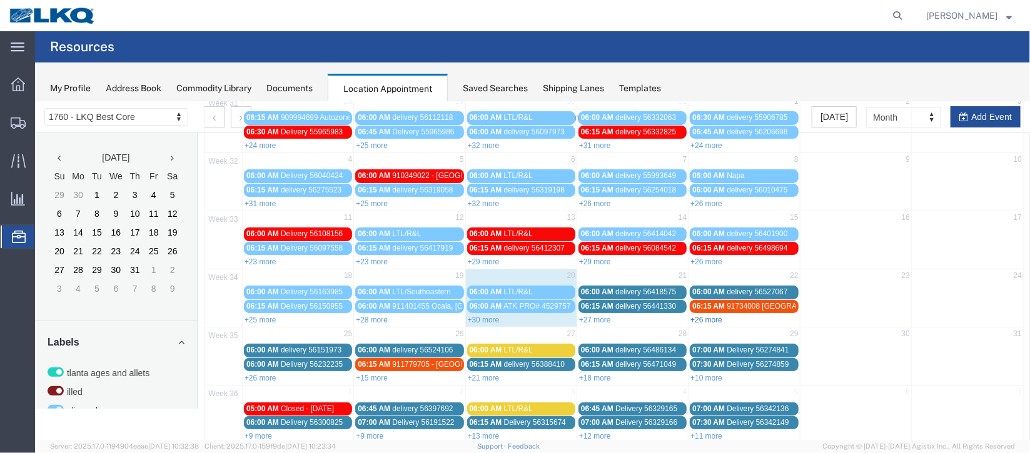
click at [703, 315] on link "+26 more" at bounding box center [706, 319] width 32 height 9
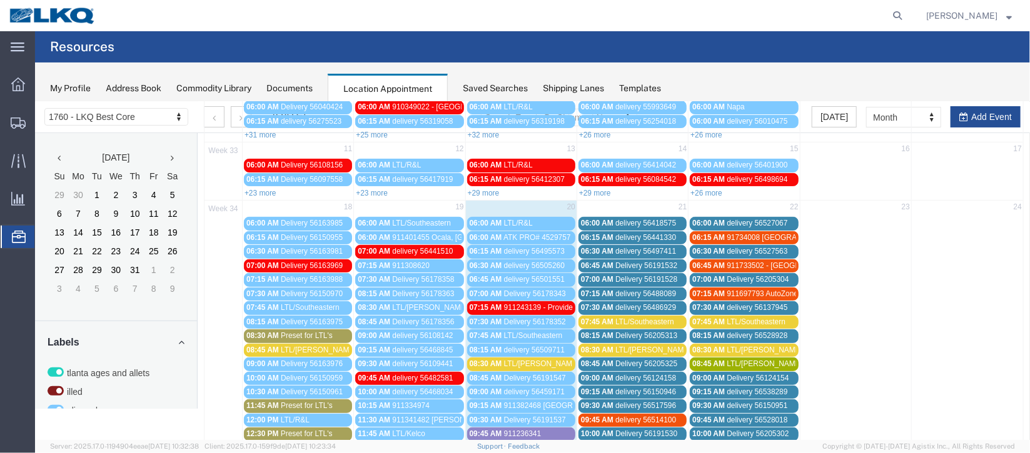
scroll to position [187, 0]
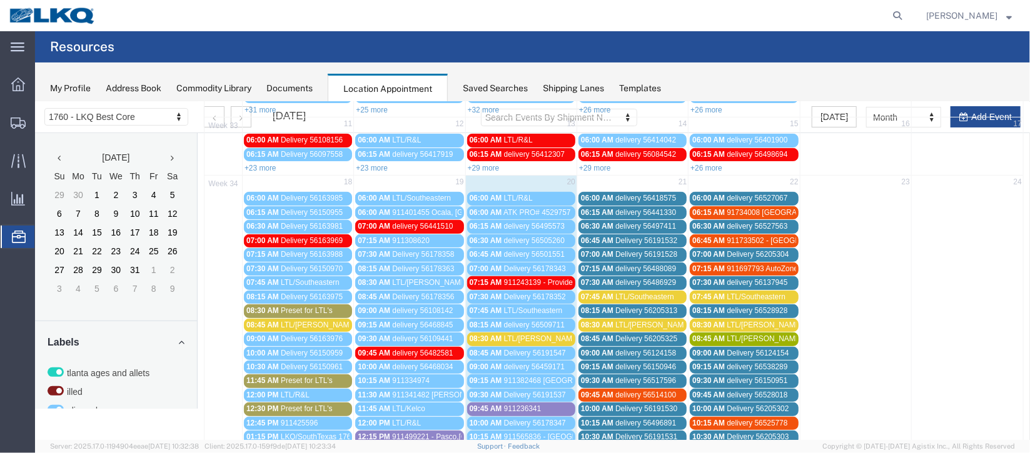
click at [616, 348] on span "delivery 56124158" at bounding box center [644, 352] width 61 height 9
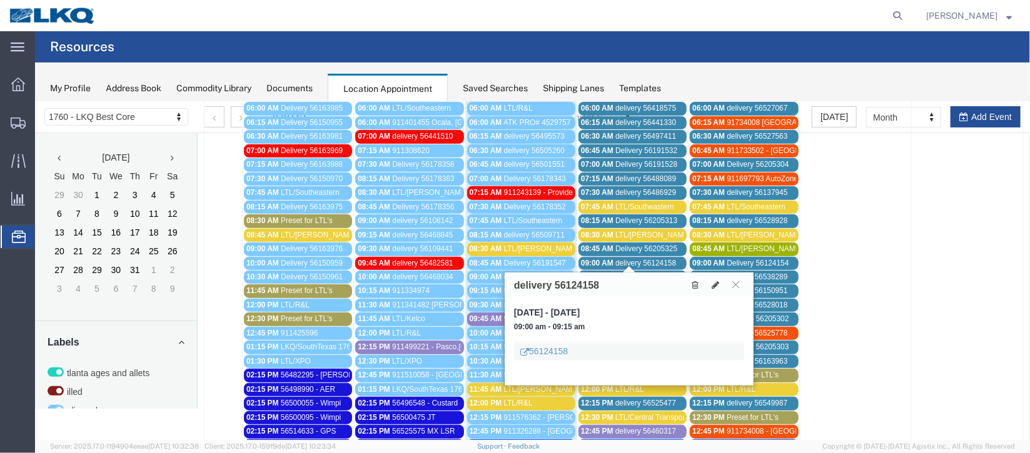
scroll to position [374, 0]
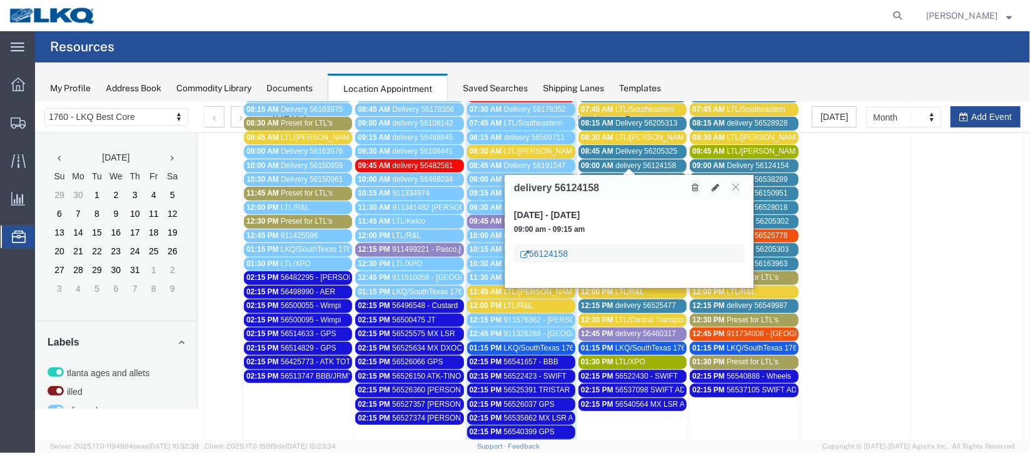
click at [548, 251] on link "56124158" at bounding box center [543, 253] width 48 height 13
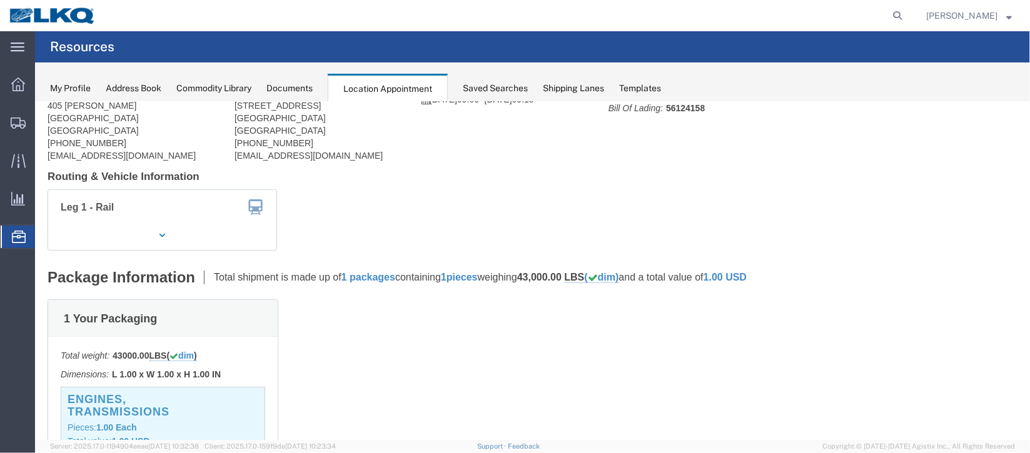
scroll to position [0, 0]
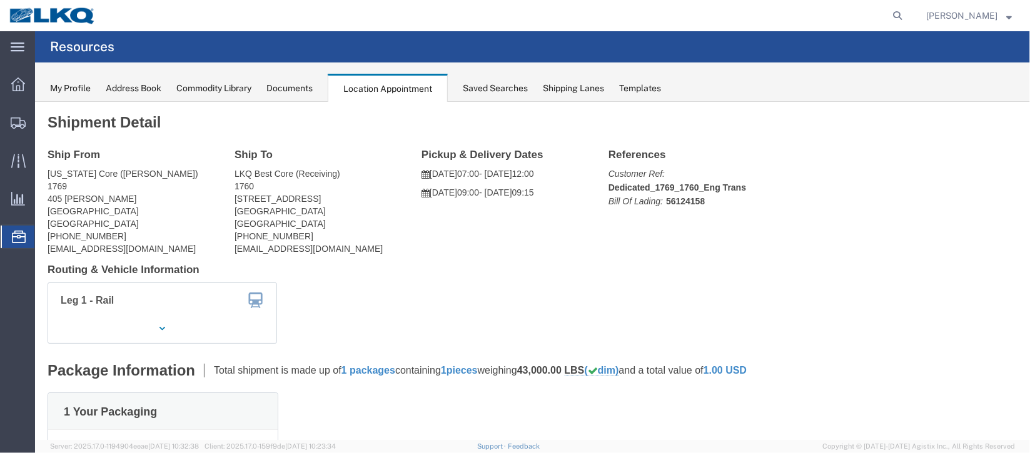
click at [0, 0] on span "Documents" at bounding box center [0, 0] width 0 height 0
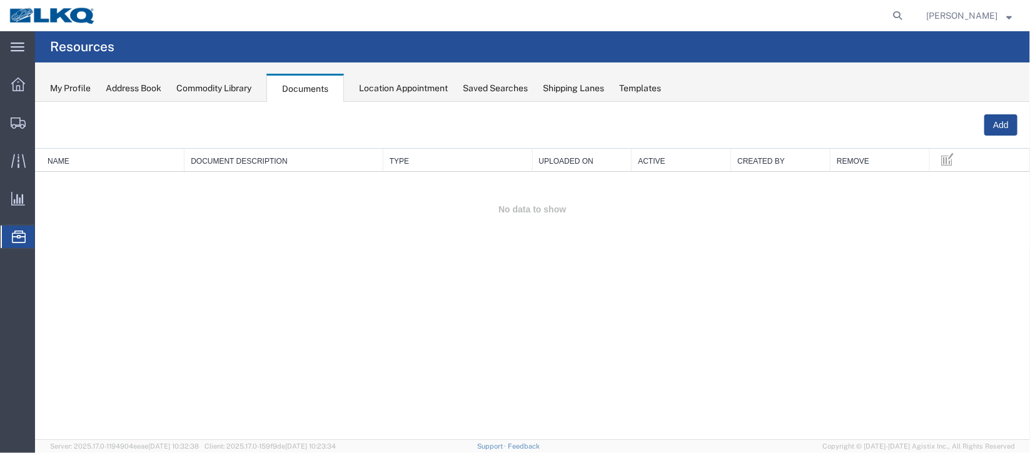
click at [0, 0] on span "Location Appointment" at bounding box center [0, 0] width 0 height 0
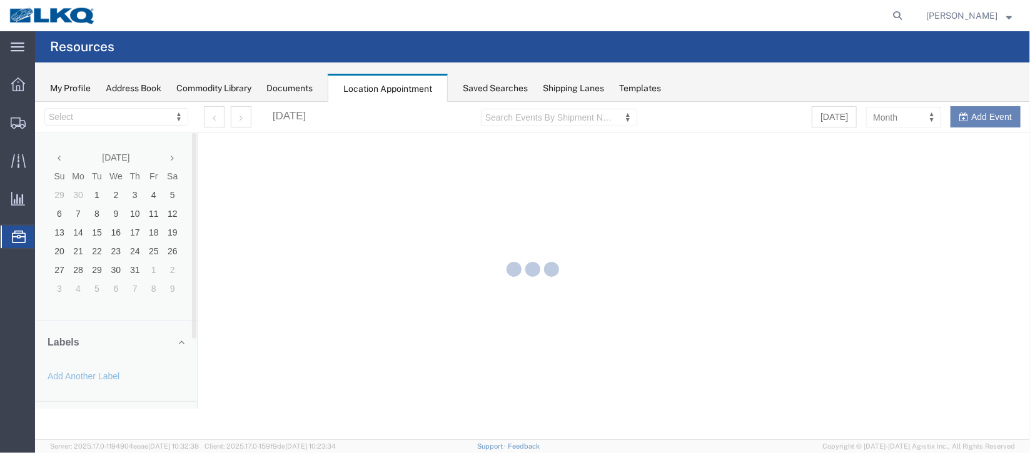
select select "27634"
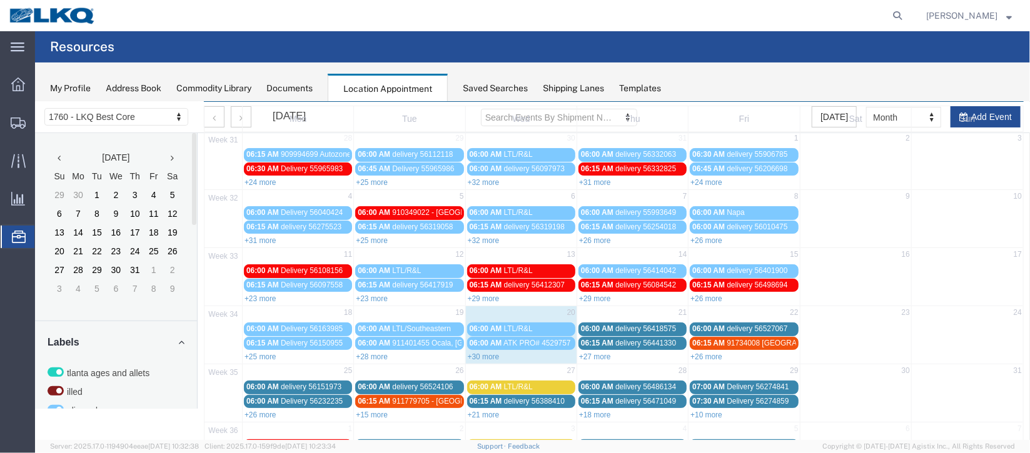
scroll to position [93, 0]
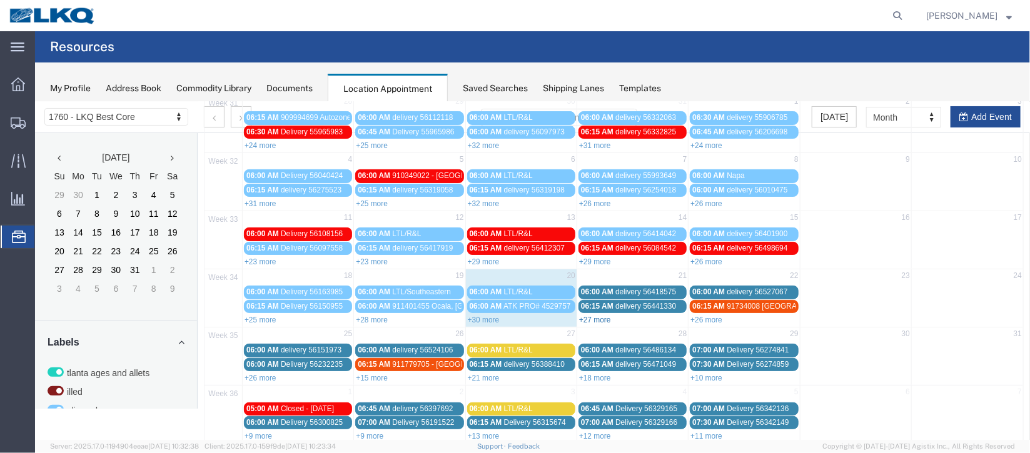
click at [597, 315] on link "+27 more" at bounding box center [594, 319] width 32 height 9
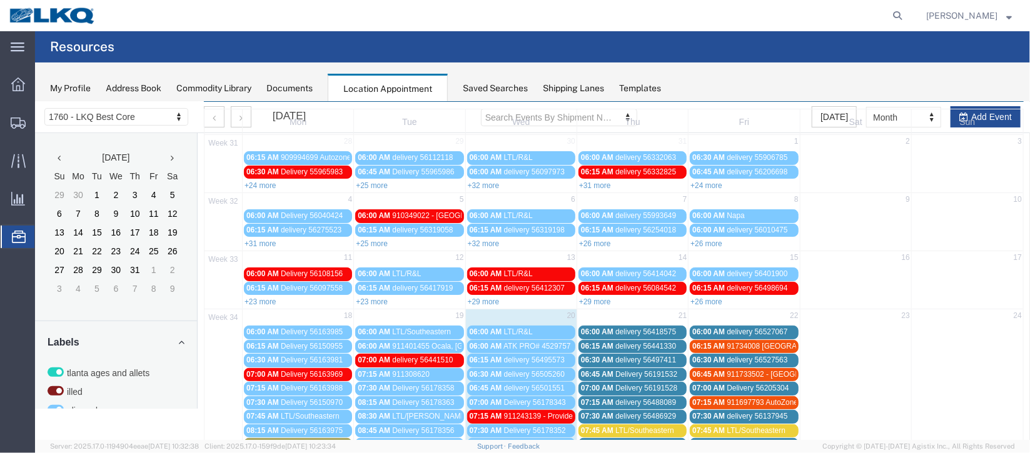
scroll to position [0, 0]
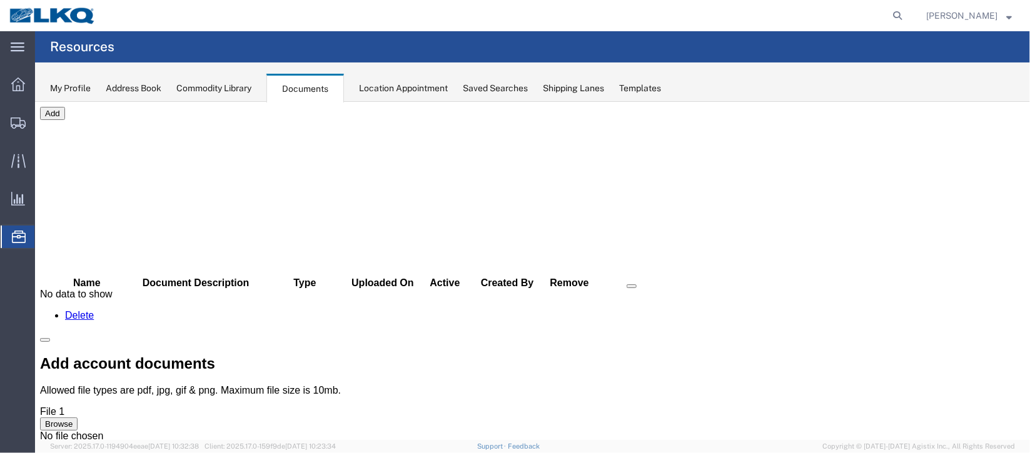
click at [0, 0] on span "Location Appointment" at bounding box center [0, 0] width 0 height 0
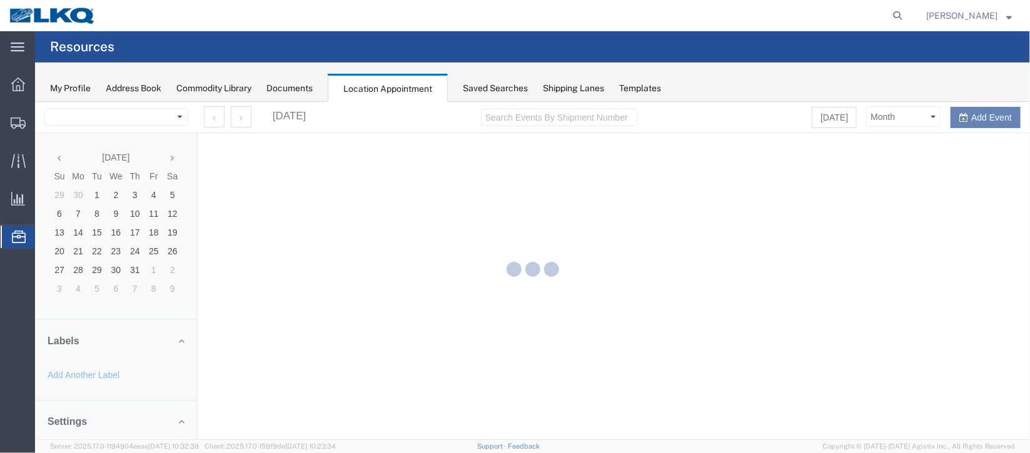
select select "27634"
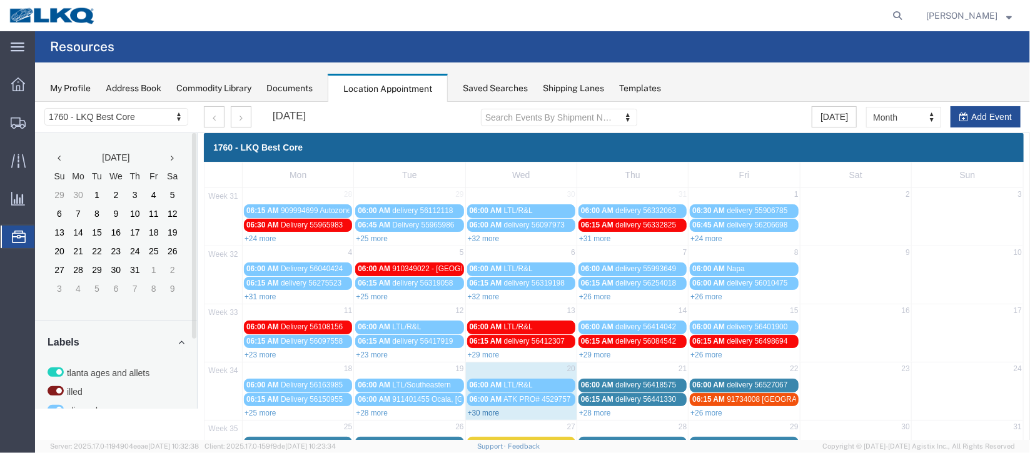
click at [477, 408] on link "+30 more" at bounding box center [483, 412] width 32 height 9
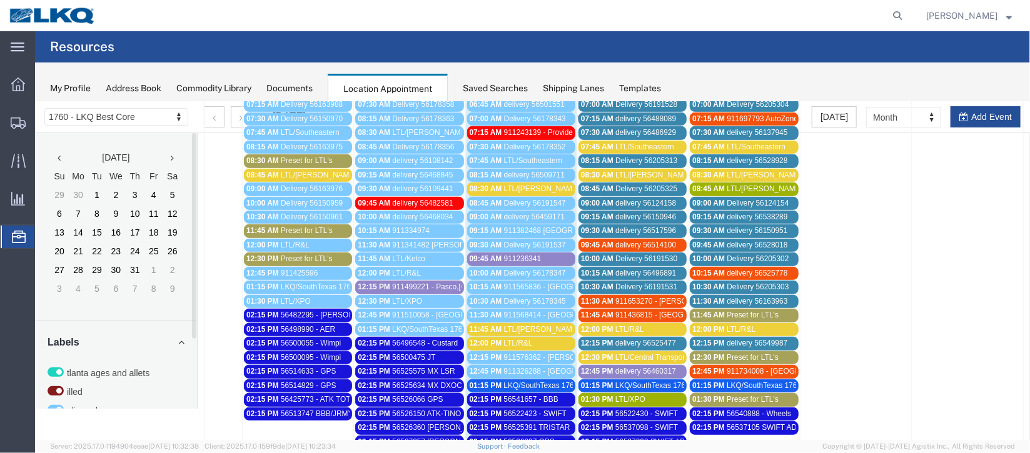
scroll to position [374, 0]
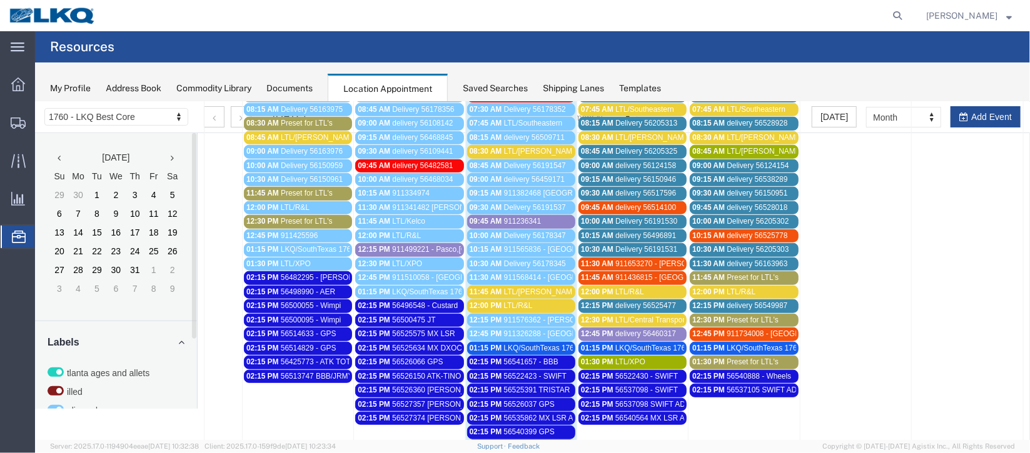
click at [530, 343] on span "LKQ/SouthTexas 1762" at bounding box center [540, 347] width 74 height 9
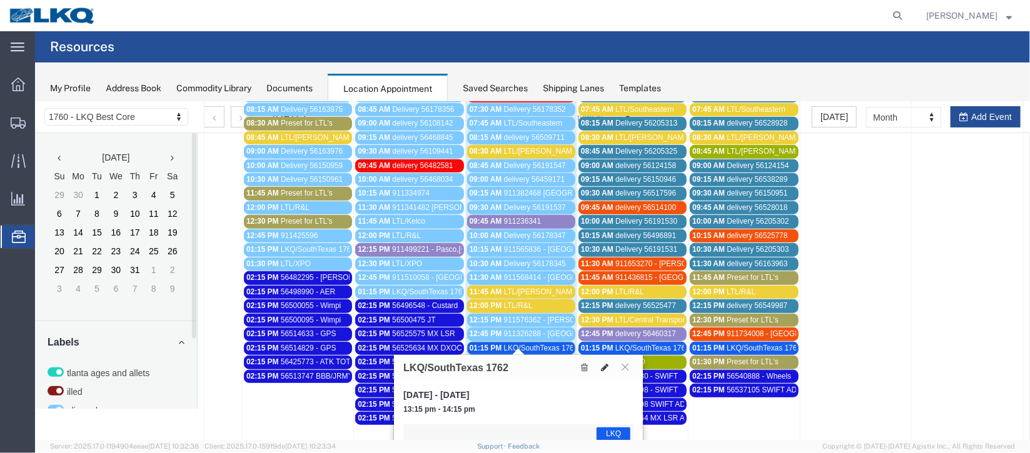
click at [600, 363] on icon at bounding box center [604, 367] width 8 height 9
select select "1"
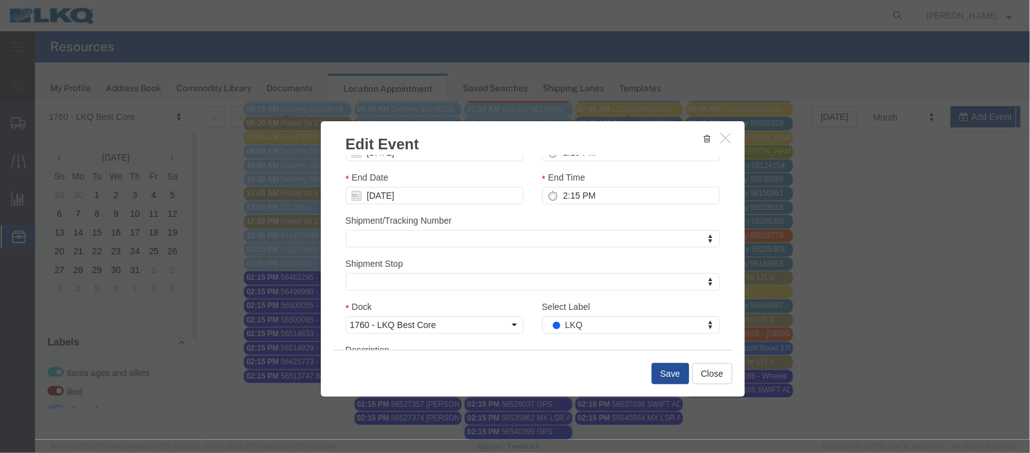
scroll to position [153, 0]
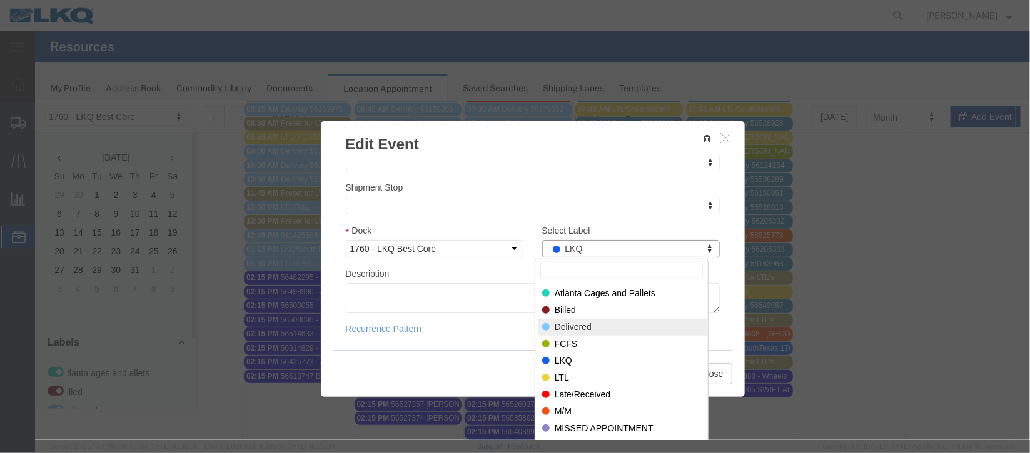
select select "40"
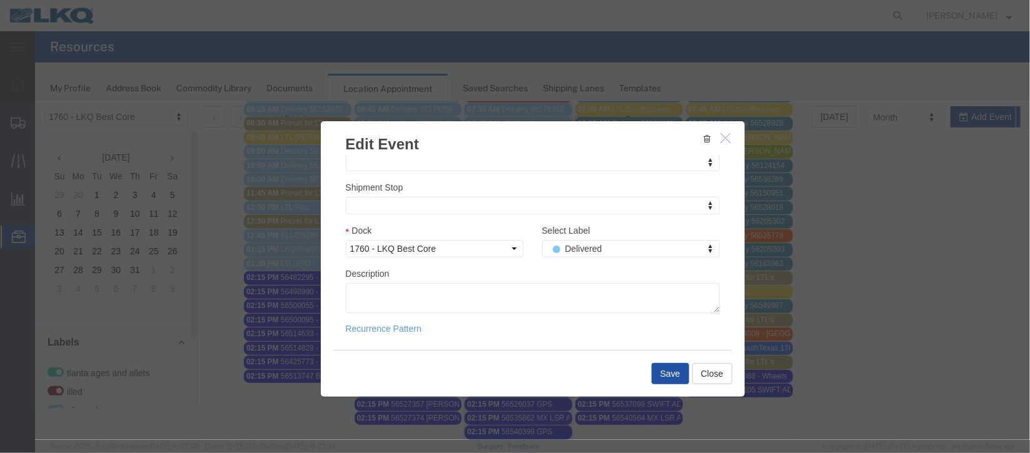
drag, startPoint x: 672, startPoint y: 368, endPoint x: 667, endPoint y: 223, distance: 145.1
click at [667, 295] on div "Edit Event Event Title LKQ/SouthTexas 1762 Start Date [DATE] Start Time 1:15 PM…" at bounding box center [531, 258] width 425 height 277
drag, startPoint x: 668, startPoint y: 376, endPoint x: 617, endPoint y: 218, distance: 165.7
click at [643, 292] on div "Edit Event Event Title LKQ/SouthTexas 1762 Start Date [DATE] Start Time 1:15 PM…" at bounding box center [531, 258] width 425 height 277
click at [659, 368] on button "Save" at bounding box center [670, 373] width 38 height 21
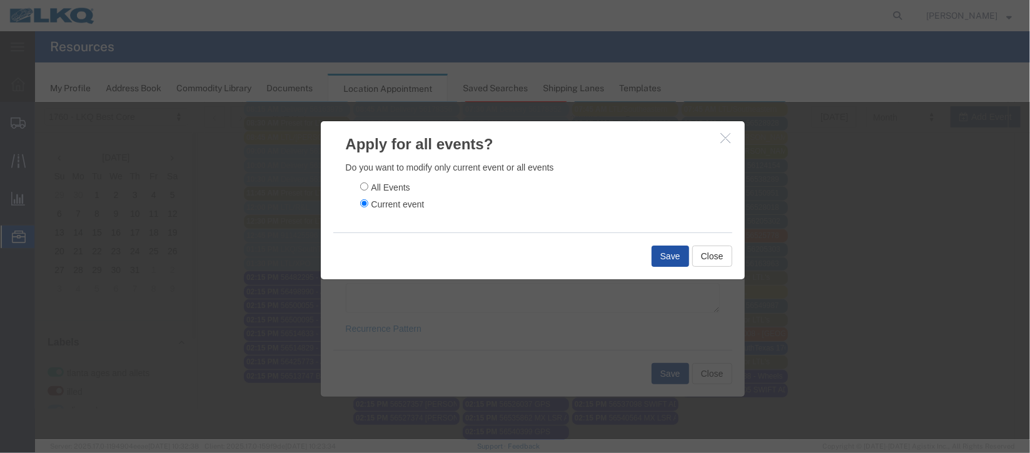
click at [674, 257] on button "Save" at bounding box center [670, 255] width 38 height 21
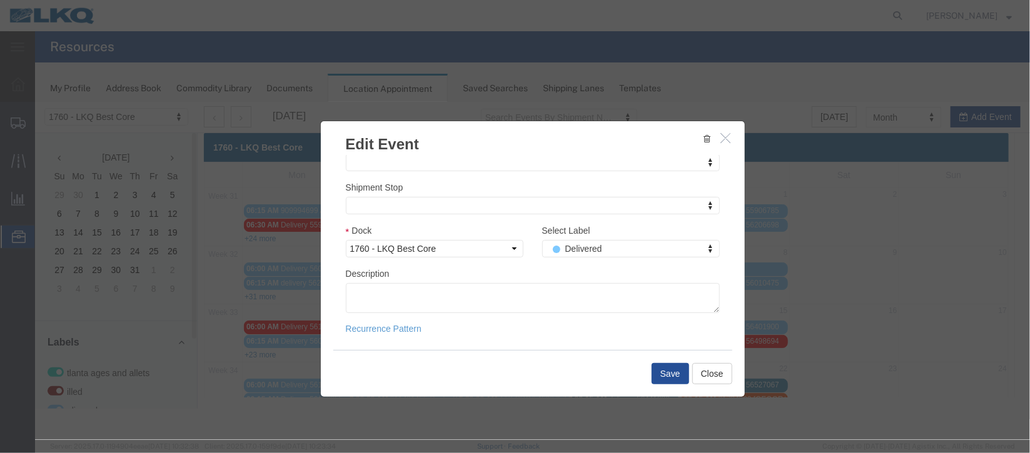
scroll to position [0, 0]
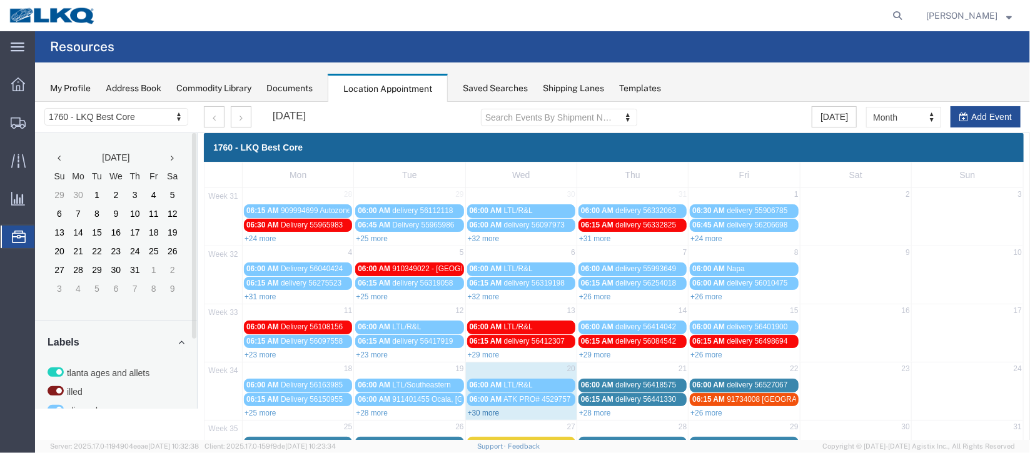
click at [471, 411] on link "+30 more" at bounding box center [483, 412] width 32 height 9
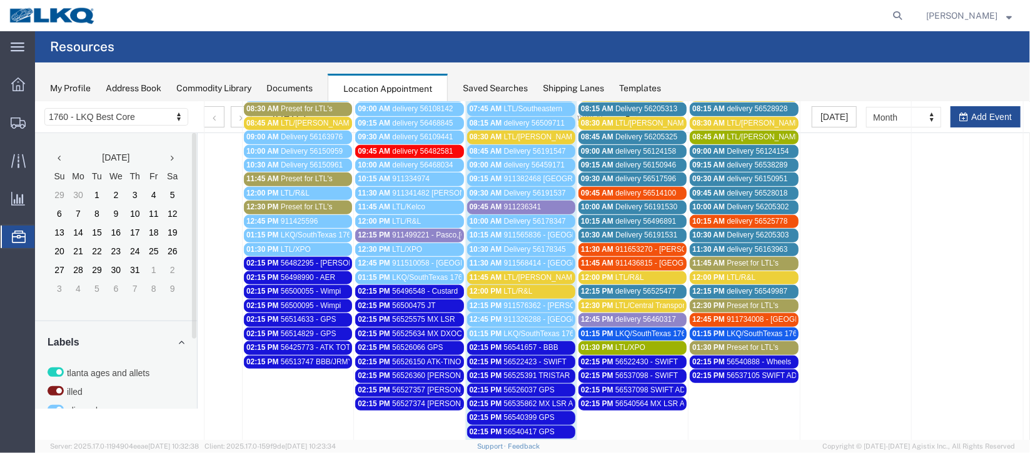
scroll to position [374, 0]
